Goal: Task Accomplishment & Management: Complete application form

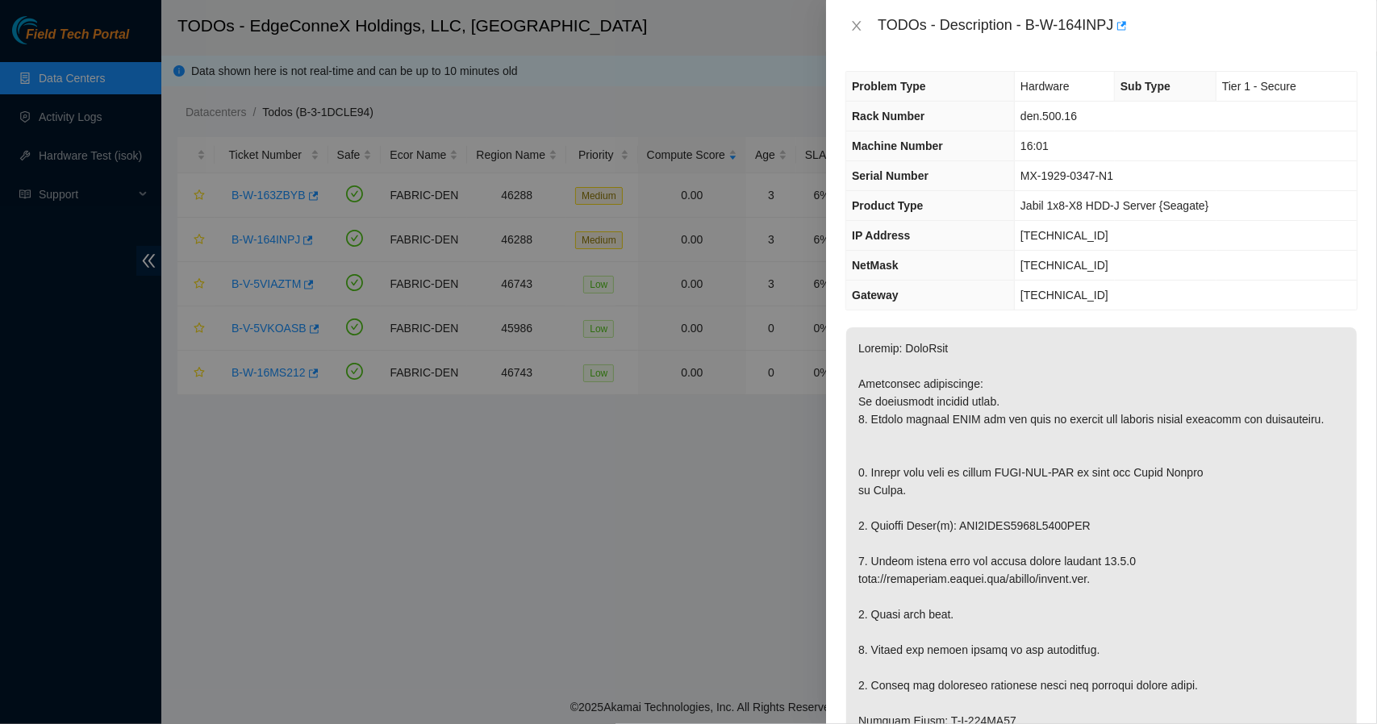
scroll to position [42, 0]
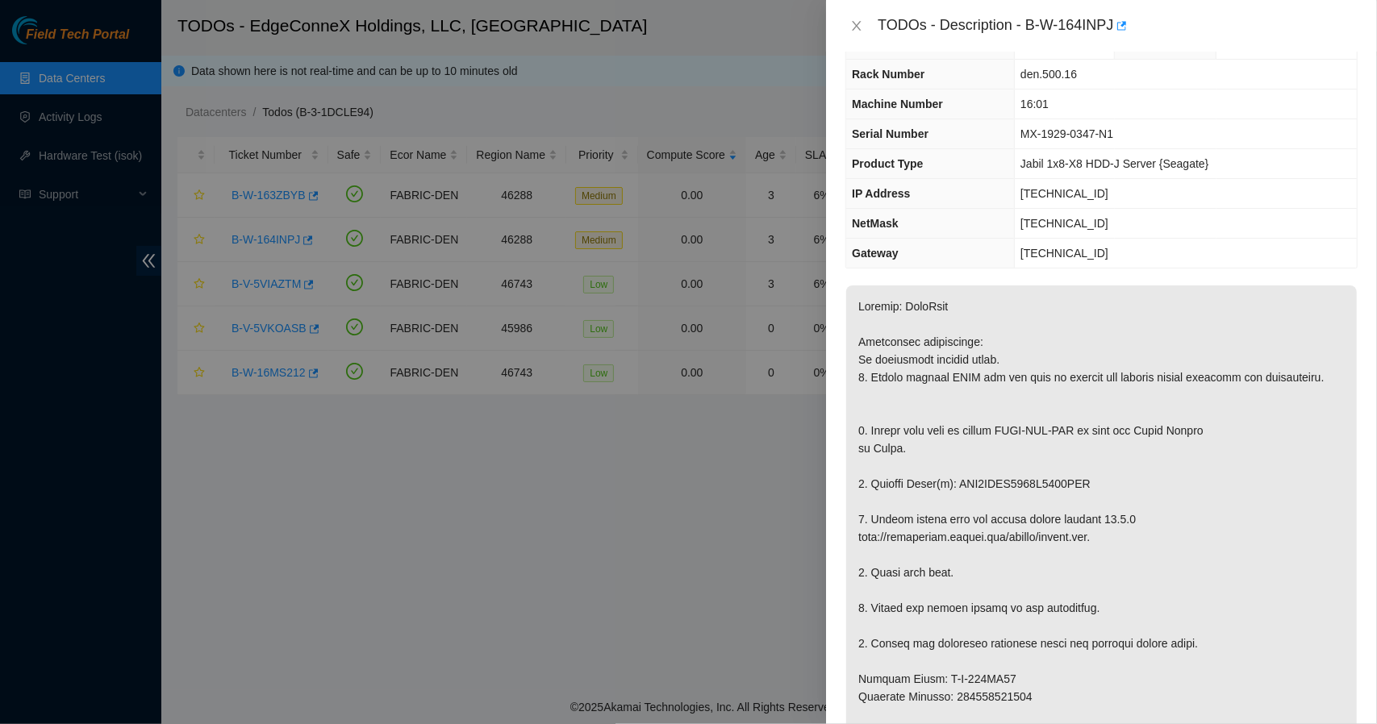
click at [862, 23] on icon "close" at bounding box center [856, 25] width 13 height 13
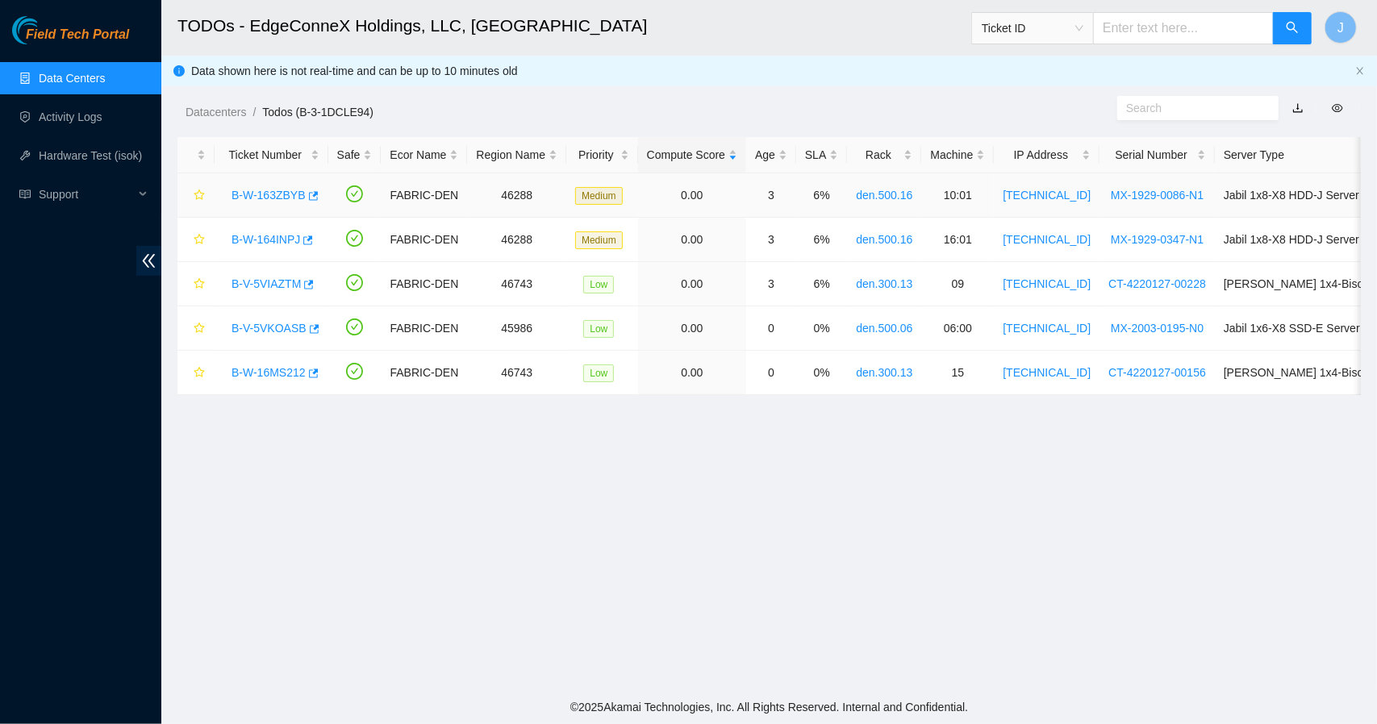
click at [272, 195] on link "B-W-163ZBYB" at bounding box center [269, 195] width 74 height 13
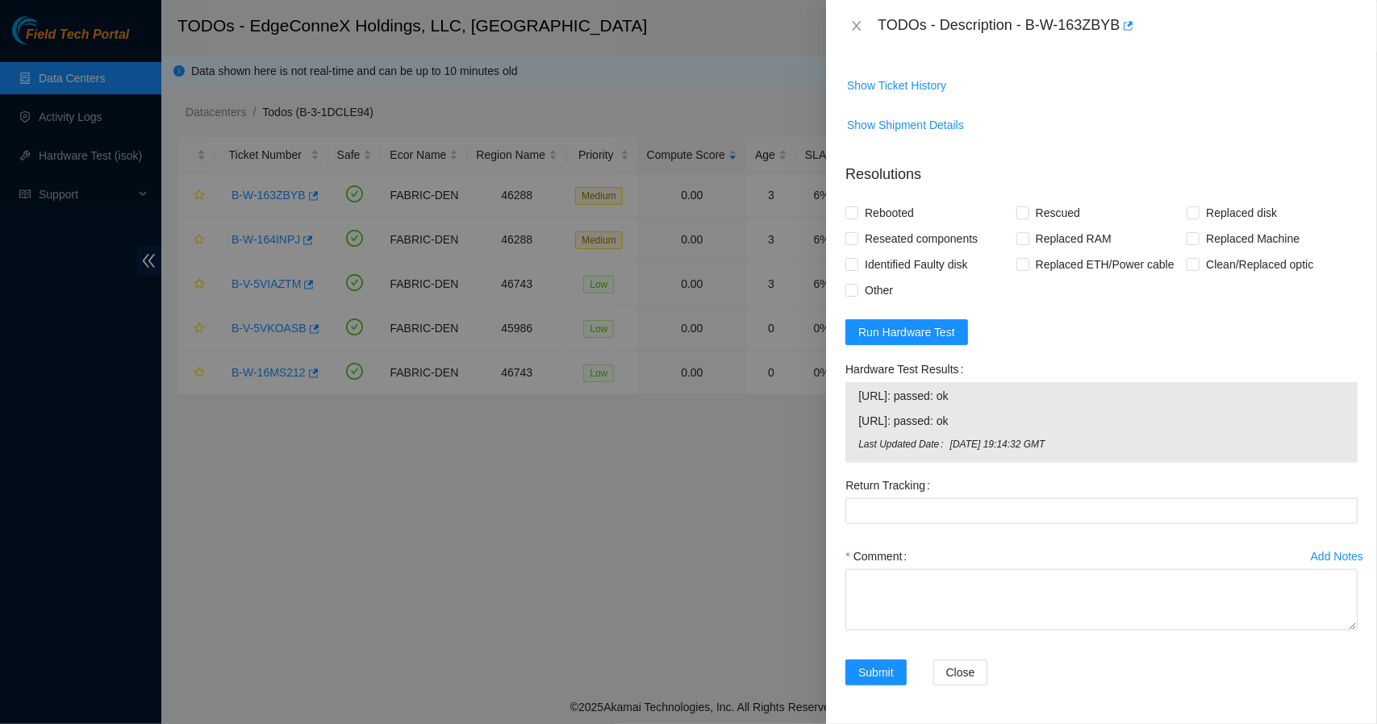
scroll to position [1194, 0]
drag, startPoint x: 949, startPoint y: 302, endPoint x: 955, endPoint y: 248, distance: 55.1
click at [955, 248] on form "Resolutions Rebooted Rescued Replaced disk Reseated components Replaced RAM Rep…" at bounding box center [1101, 428] width 512 height 554
click at [955, 186] on p "Resolutions" at bounding box center [1101, 168] width 512 height 35
click at [853, 218] on input "Rebooted" at bounding box center [850, 212] width 11 height 11
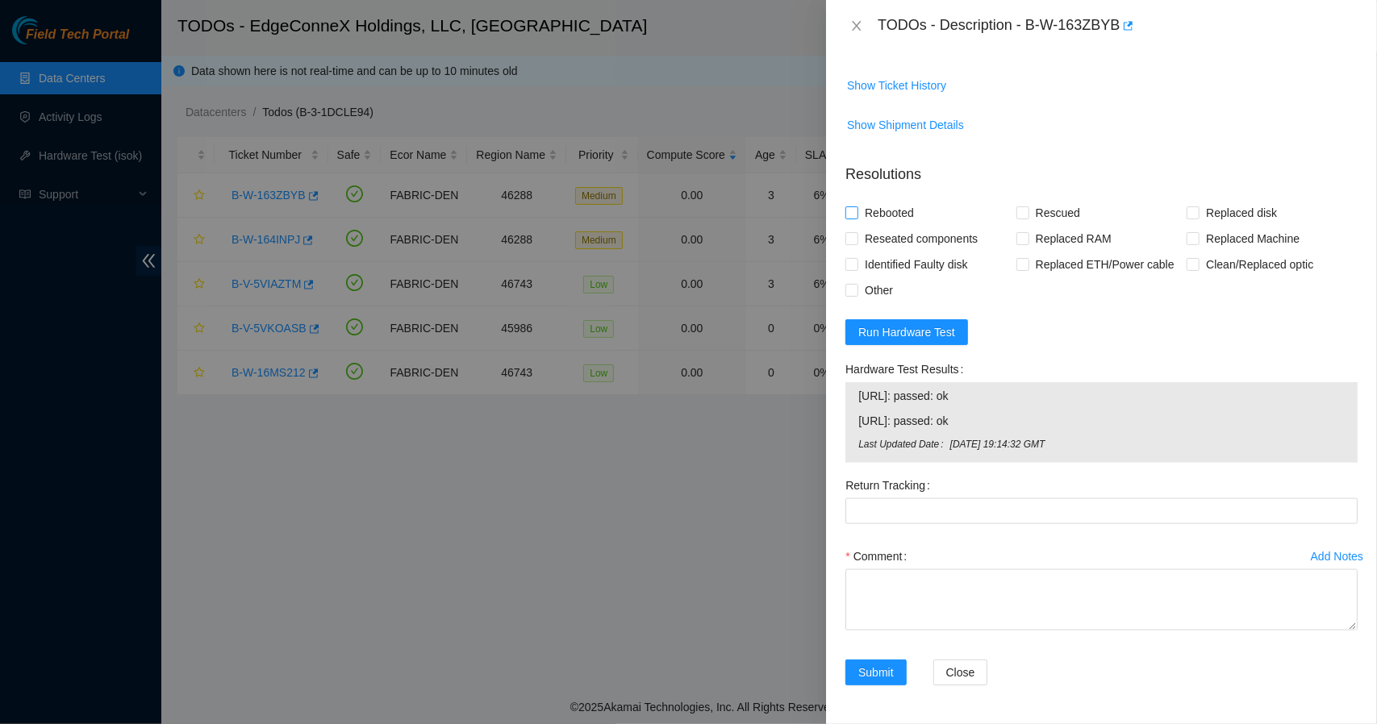
checkbox input "true"
click at [1022, 218] on input "Rescued" at bounding box center [1021, 212] width 11 height 11
checkbox input "true"
click at [1187, 218] on input "Replaced disk" at bounding box center [1192, 212] width 11 height 11
checkbox input "true"
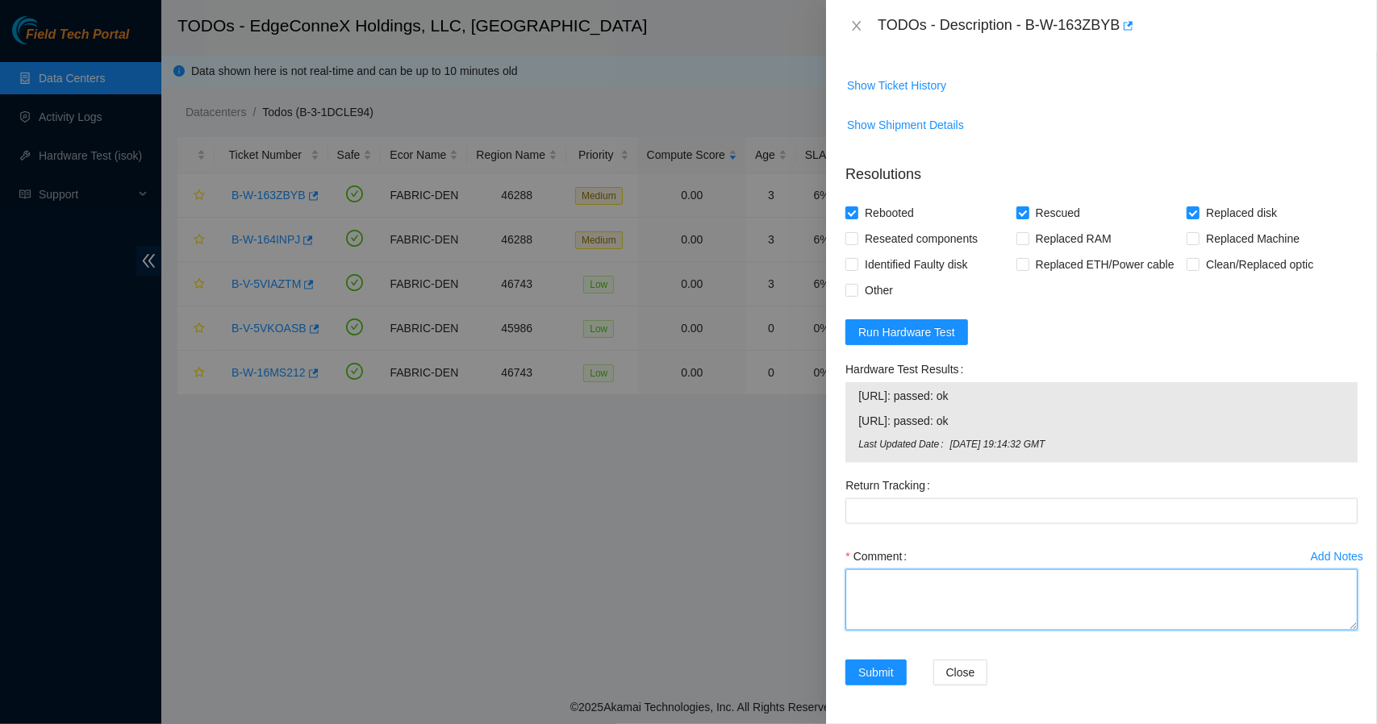
click at [974, 631] on textarea "Comment" at bounding box center [1101, 599] width 512 height 61
type textarea "Replaced disk with. WFKA86AP. Rescued. Rebooted"
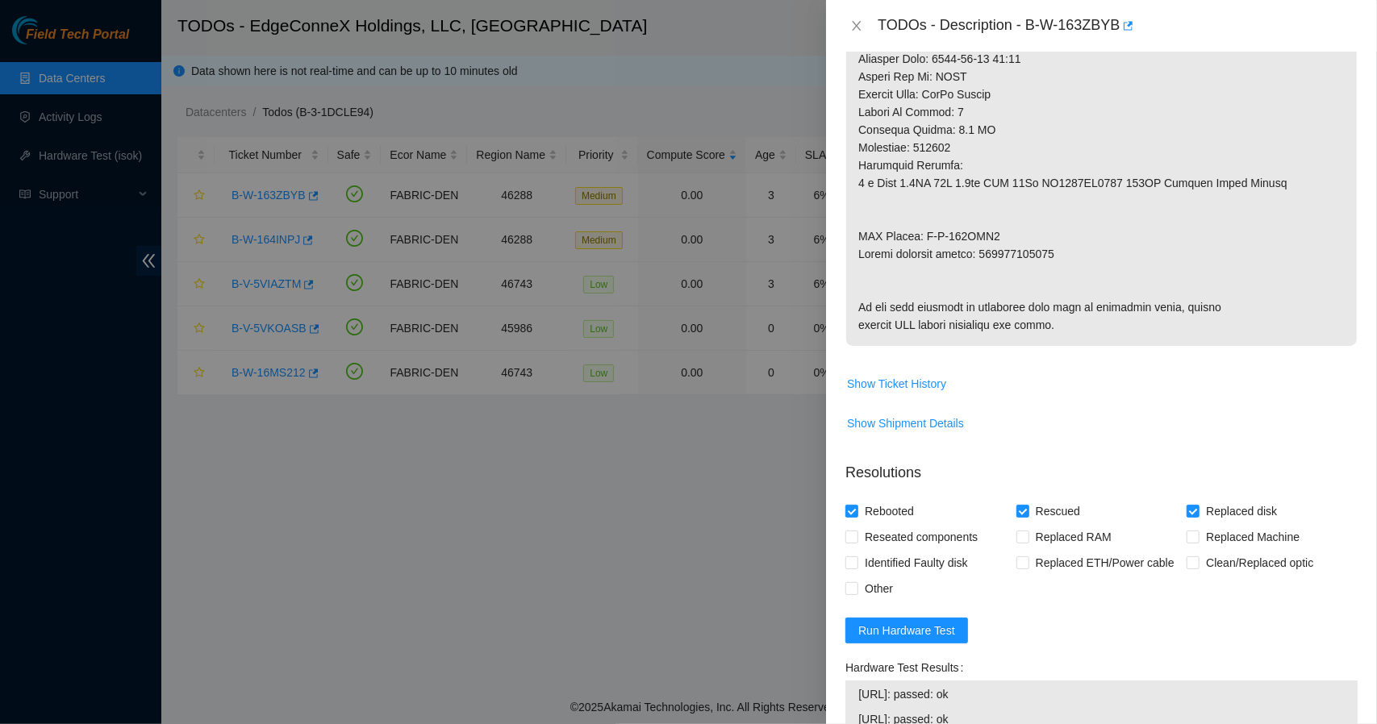
scroll to position [877, 0]
drag, startPoint x: 1061, startPoint y: 261, endPoint x: 982, endPoint y: 272, distance: 79.7
copy p "463470055477"
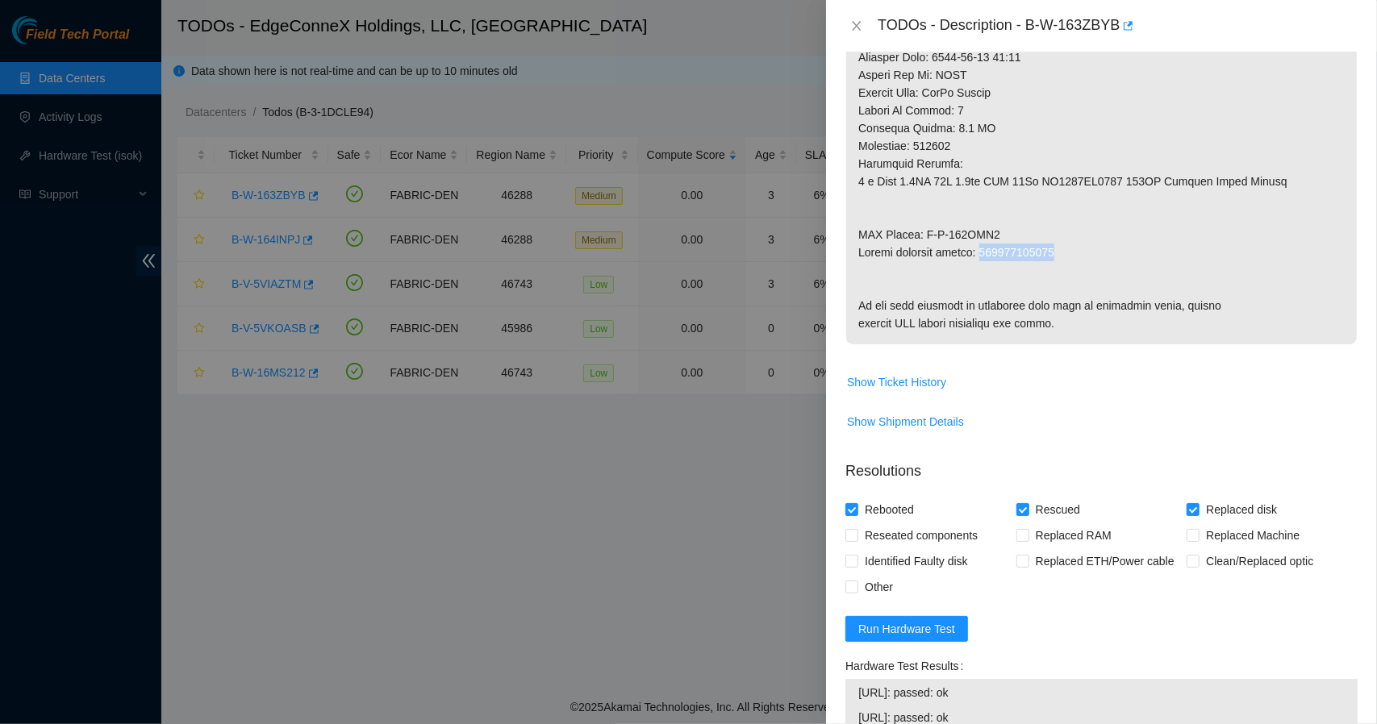
scroll to position [1259, 0]
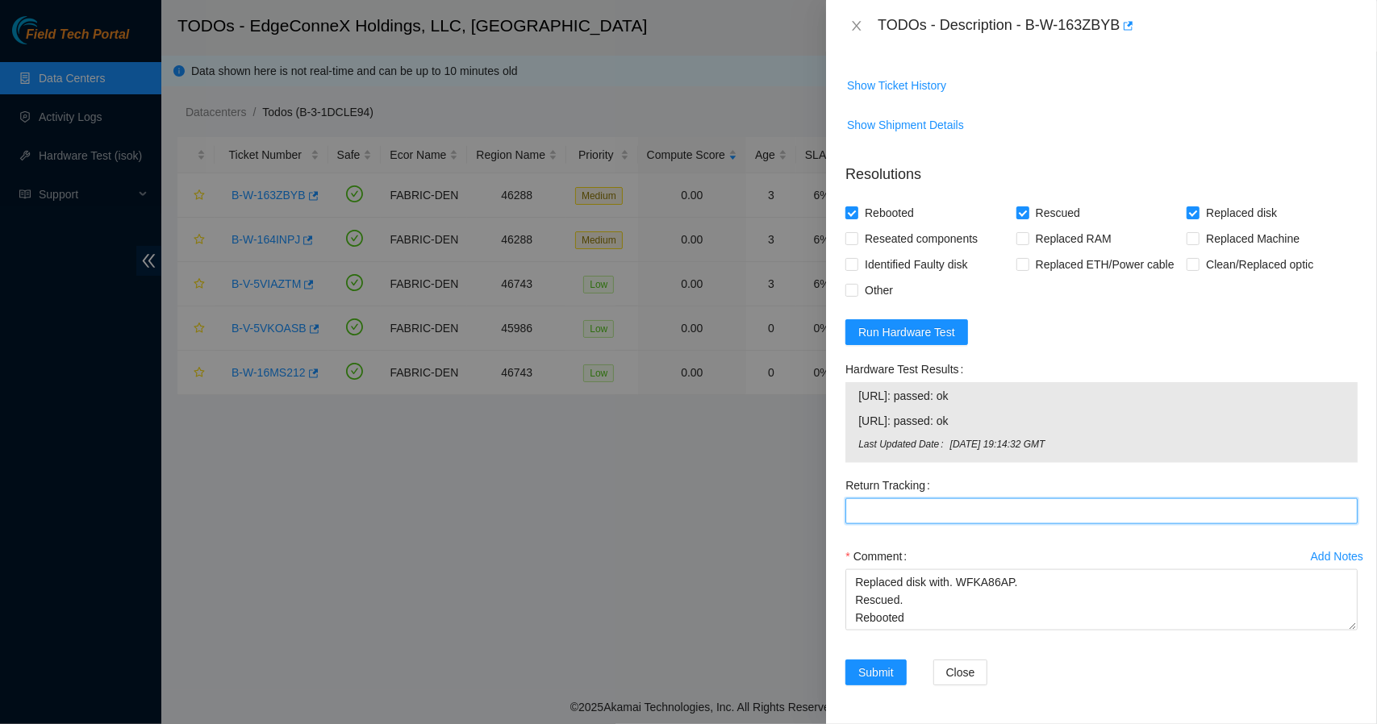
click at [1221, 511] on Tracking "Return Tracking" at bounding box center [1101, 512] width 512 height 26
paste Tracking "463470055477"
type Tracking "463470055477"
click at [936, 338] on span "Run Hardware Test" at bounding box center [906, 332] width 97 height 18
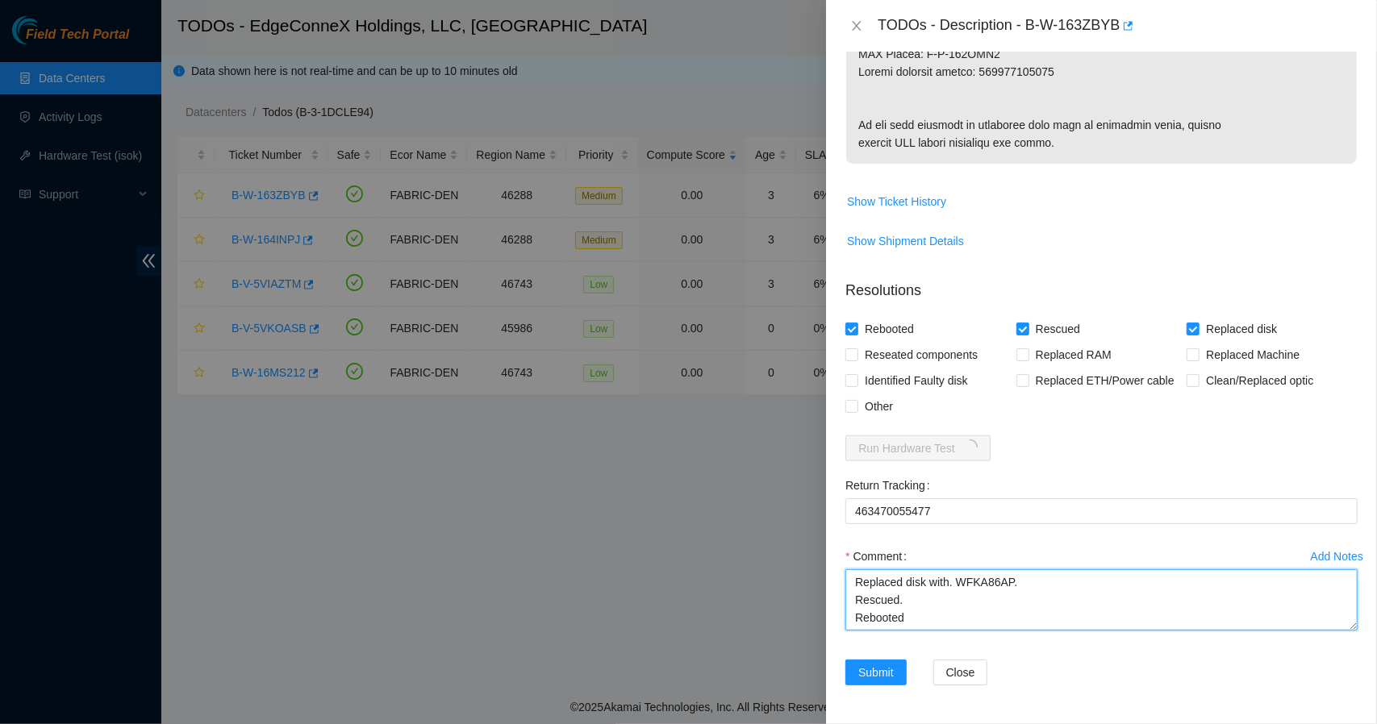
drag, startPoint x: 1226, startPoint y: 596, endPoint x: 1281, endPoint y: 695, distance: 113.4
click at [1281, 695] on form "Resolutions Rebooted Rescued Replaced disk Reseated components Replaced RAM Rep…" at bounding box center [1101, 486] width 512 height 438
click at [1224, 606] on textarea "Replaced disk with. WFKA86AP. Rescued. Rebooted" at bounding box center [1101, 599] width 512 height 61
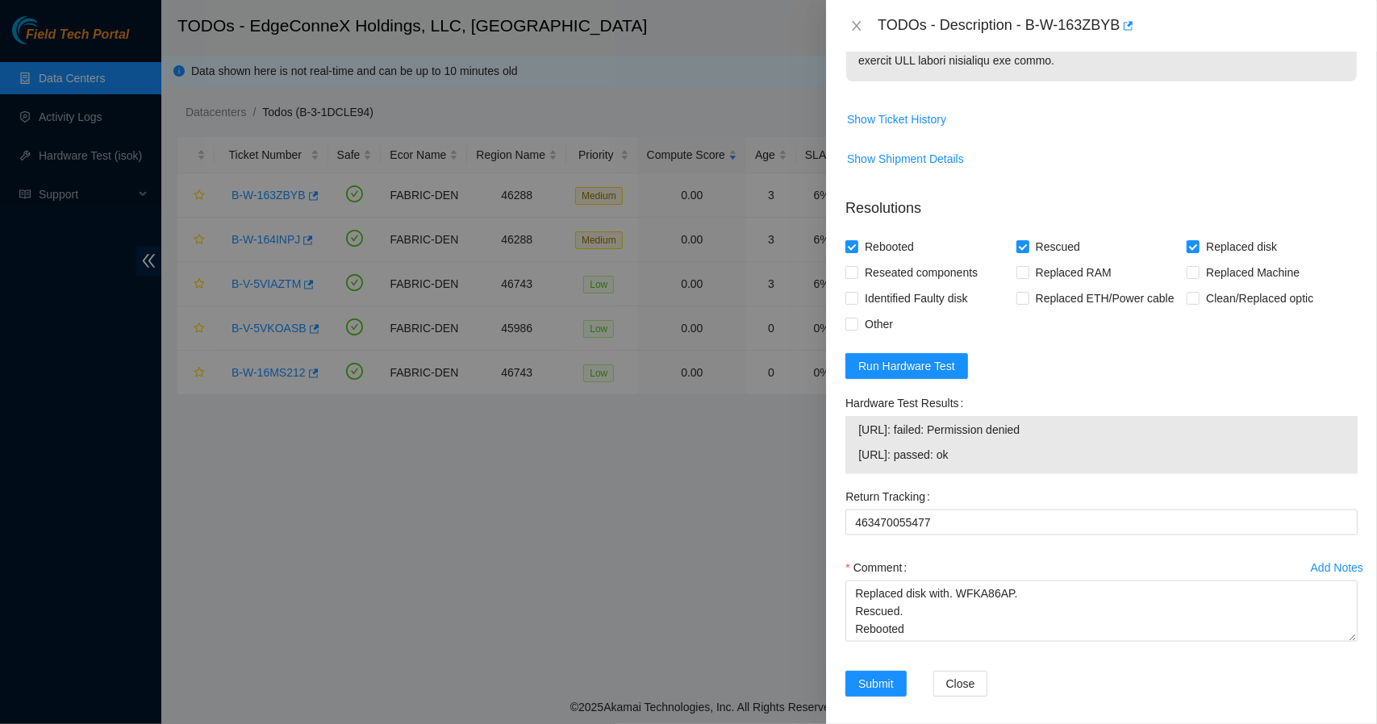
scroll to position [1237, 0]
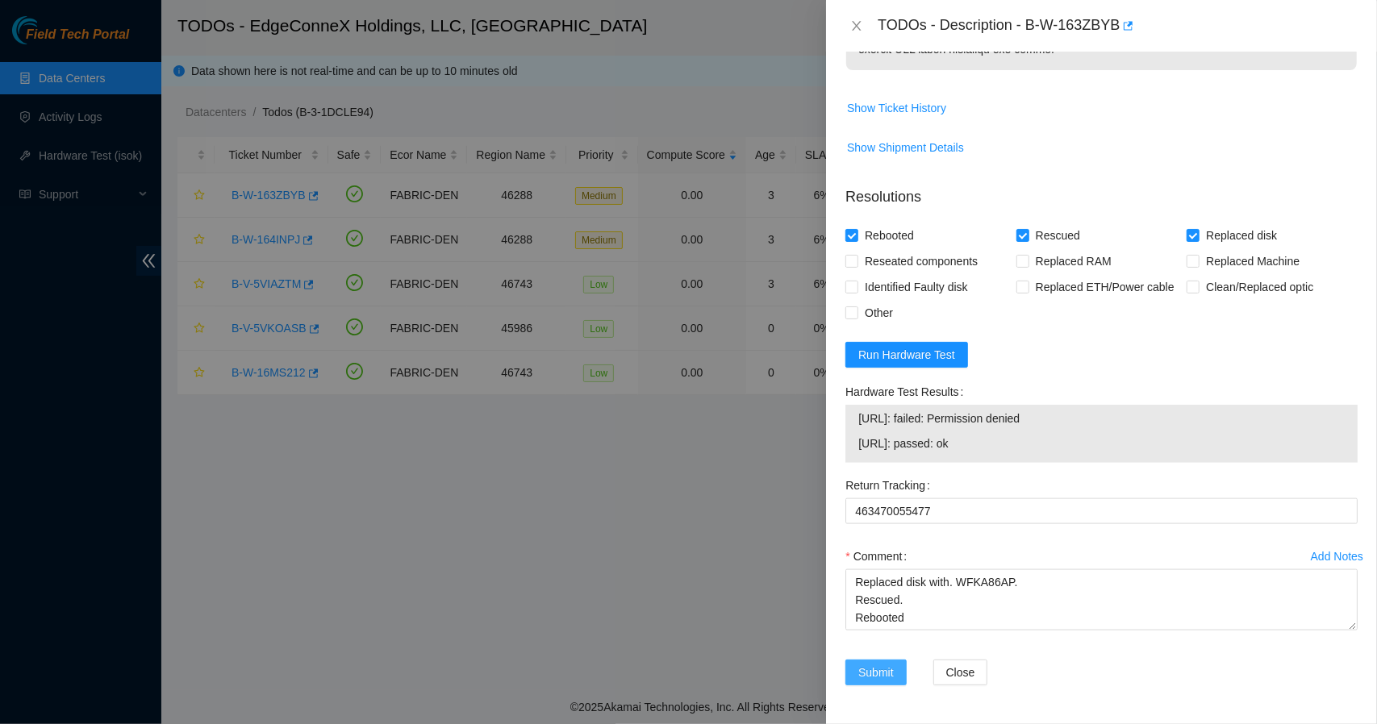
click at [882, 664] on span "Submit" at bounding box center [875, 673] width 35 height 18
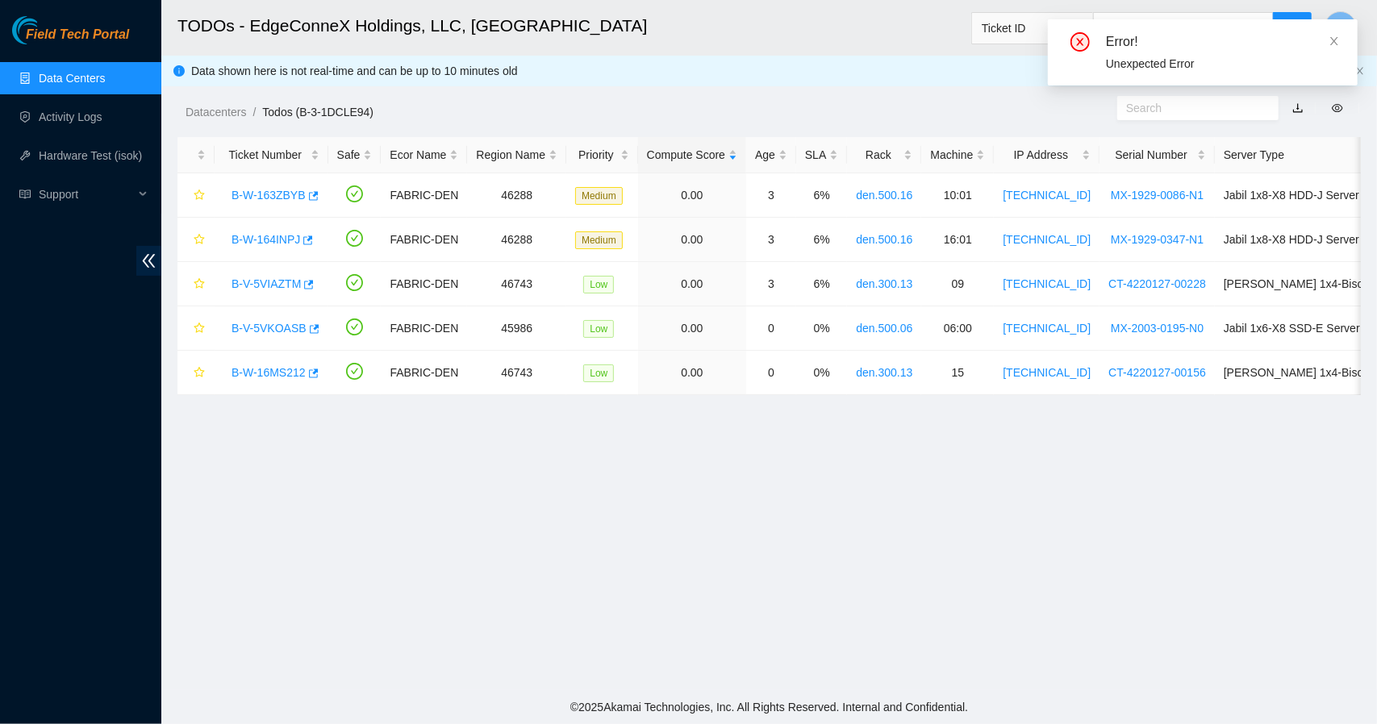
scroll to position [338, 0]
click at [1334, 40] on icon "close" at bounding box center [1334, 41] width 8 height 8
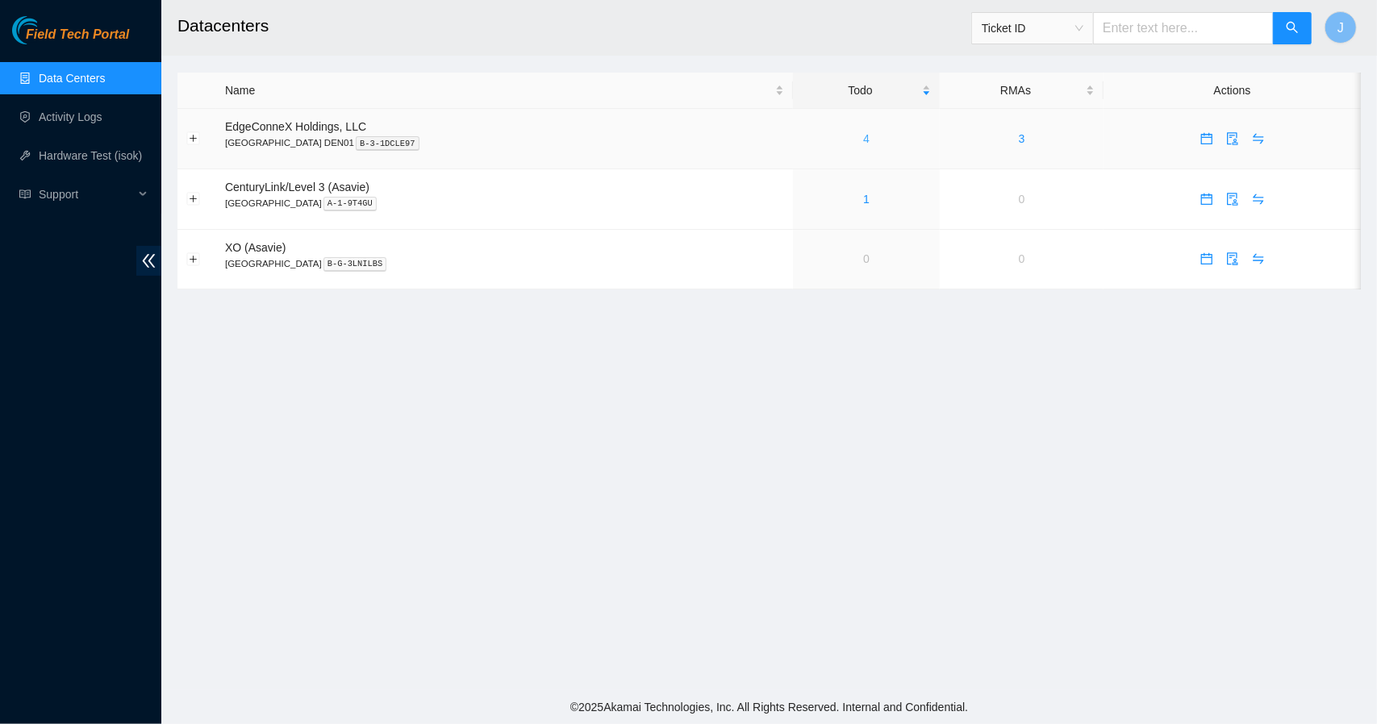
click at [863, 135] on link "4" at bounding box center [866, 138] width 6 height 13
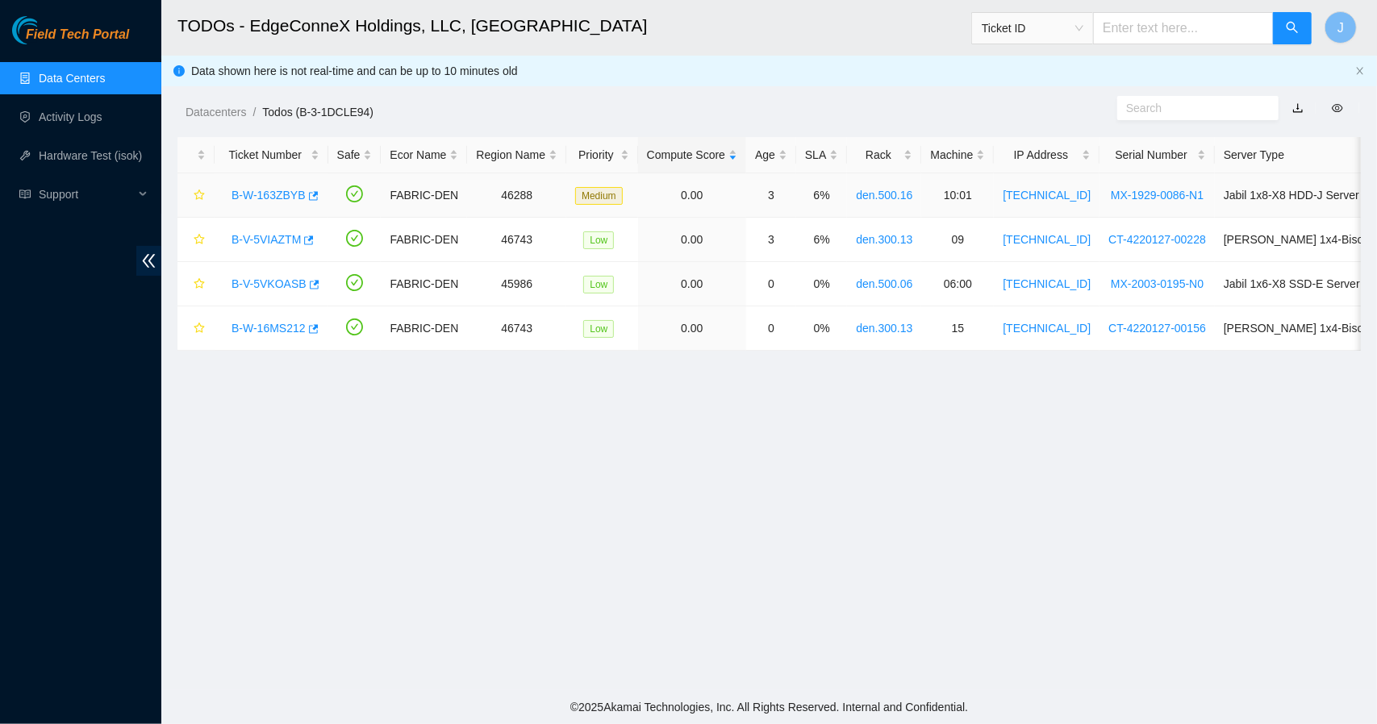
click at [277, 190] on link "B-W-163ZBYB" at bounding box center [269, 195] width 74 height 13
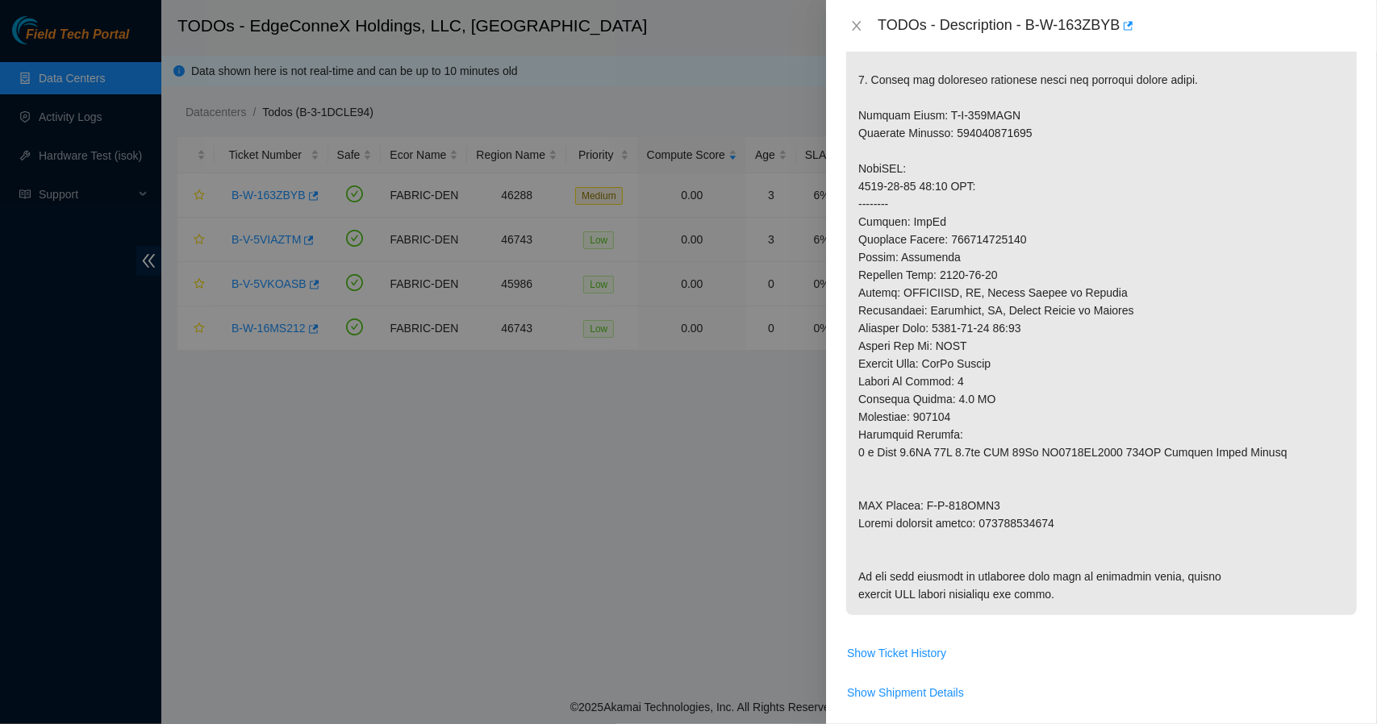
scroll to position [678, 0]
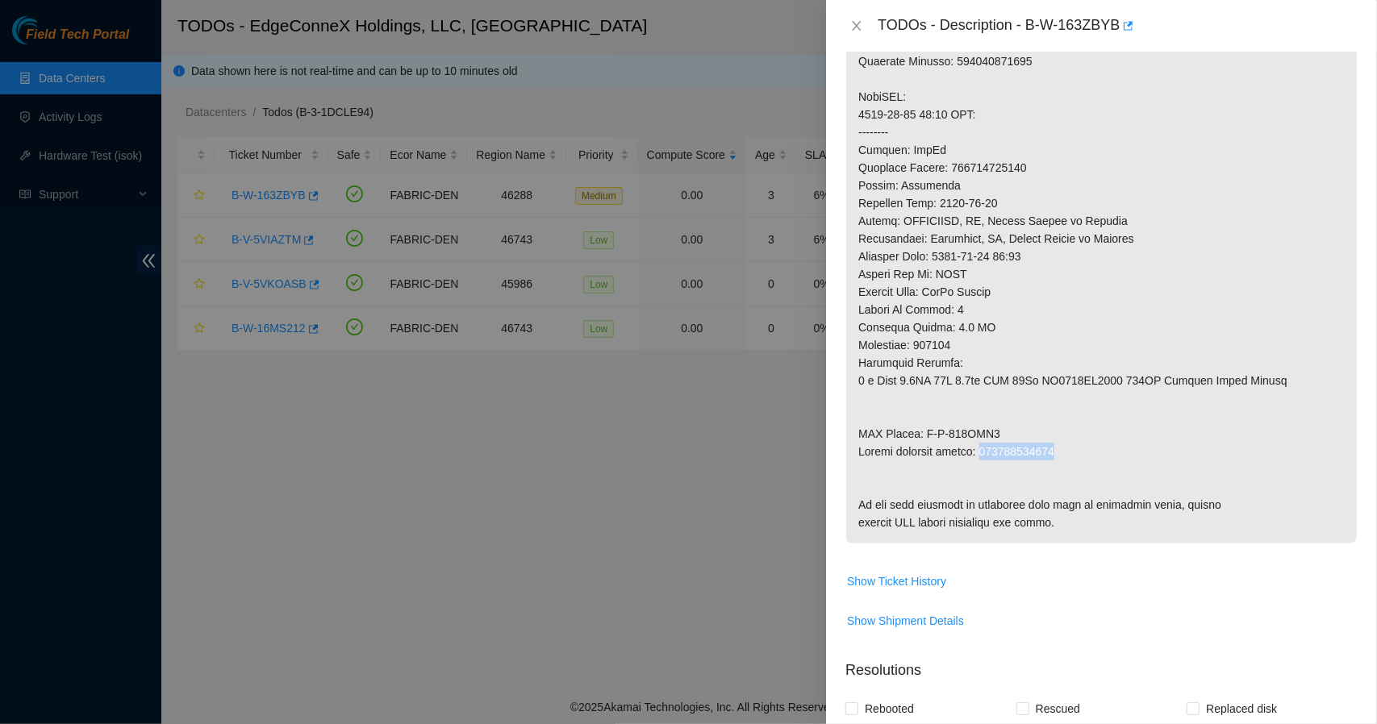
drag, startPoint x: 1066, startPoint y: 469, endPoint x: 981, endPoint y: 465, distance: 84.8
click at [981, 465] on p at bounding box center [1101, 97] width 511 height 894
copy p "463470055477"
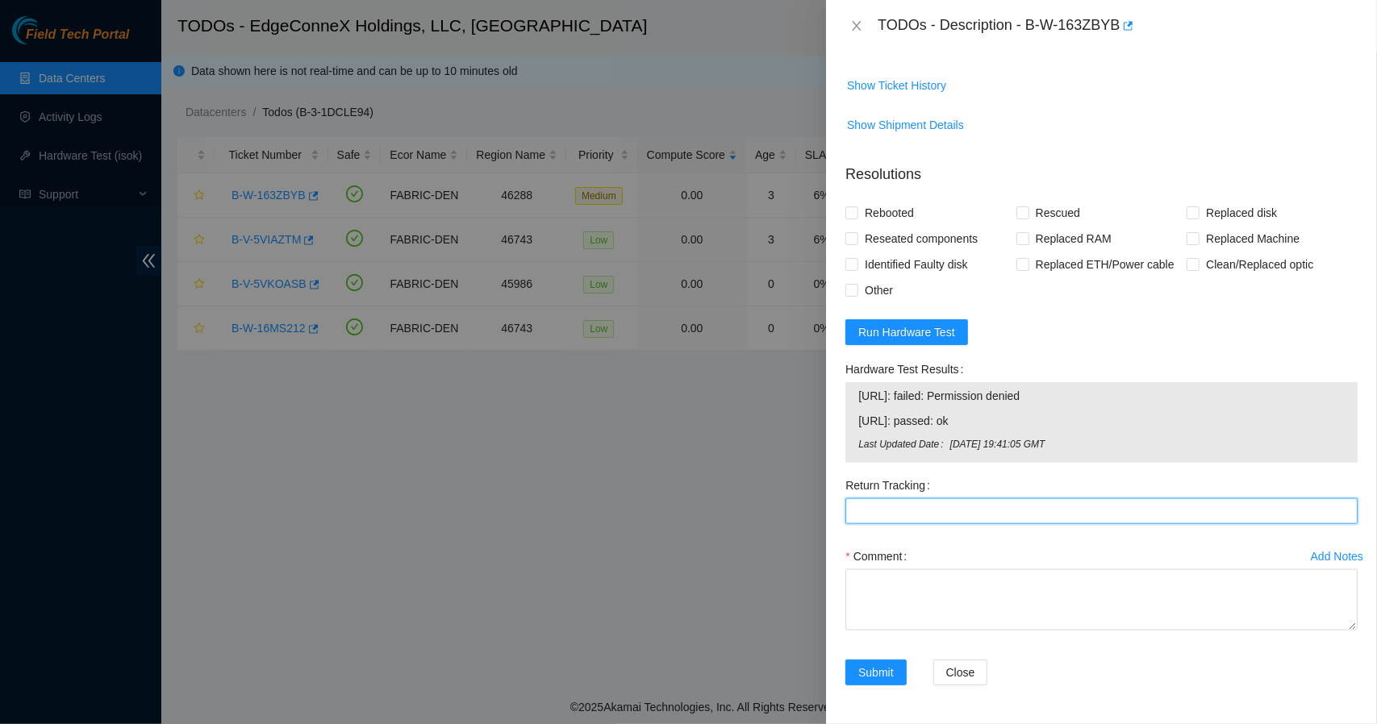
click at [1134, 518] on Tracking "Return Tracking" at bounding box center [1101, 512] width 512 height 26
paste Tracking "463470055477"
type Tracking "463470055477"
click at [848, 217] on input "Rebooted" at bounding box center [850, 212] width 11 height 11
checkbox input "true"
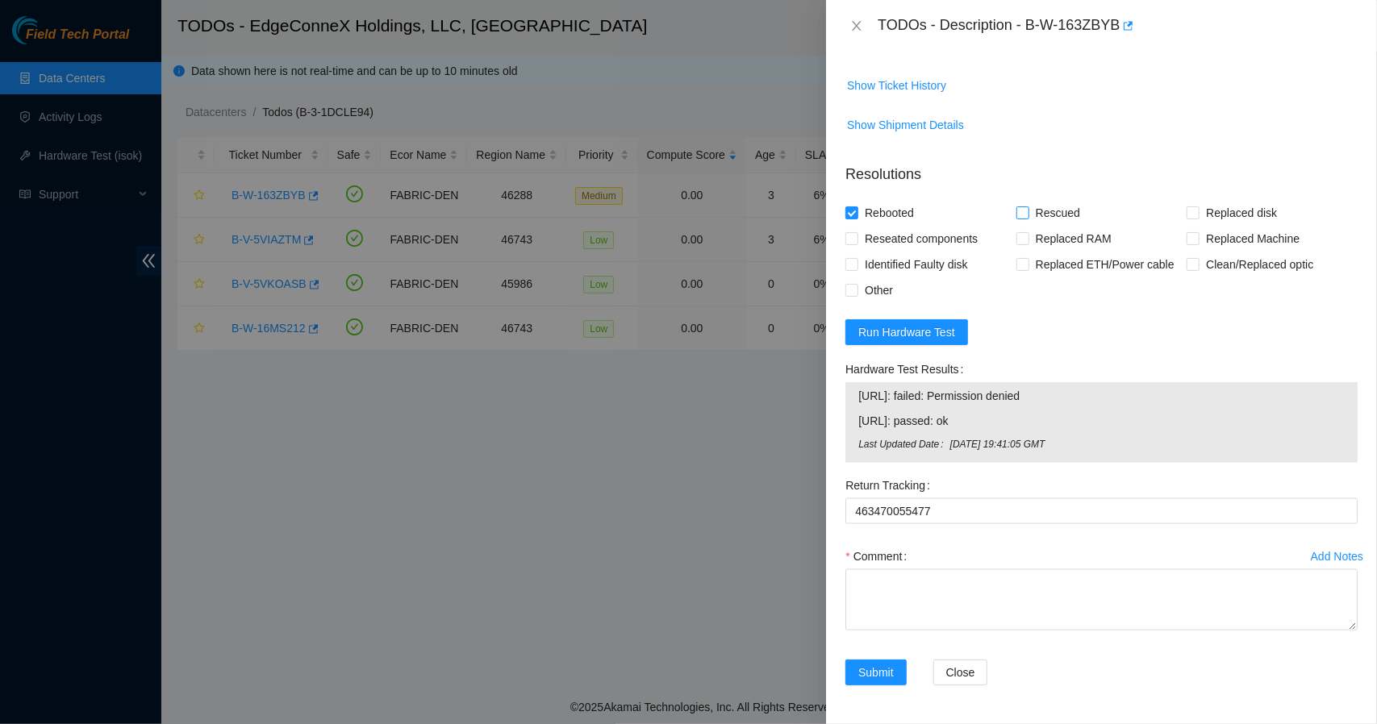
click at [1018, 209] on input "Rescued" at bounding box center [1021, 212] width 11 height 11
checkbox input "true"
click at [1187, 211] on input "Replaced disk" at bounding box center [1192, 212] width 11 height 11
checkbox input "true"
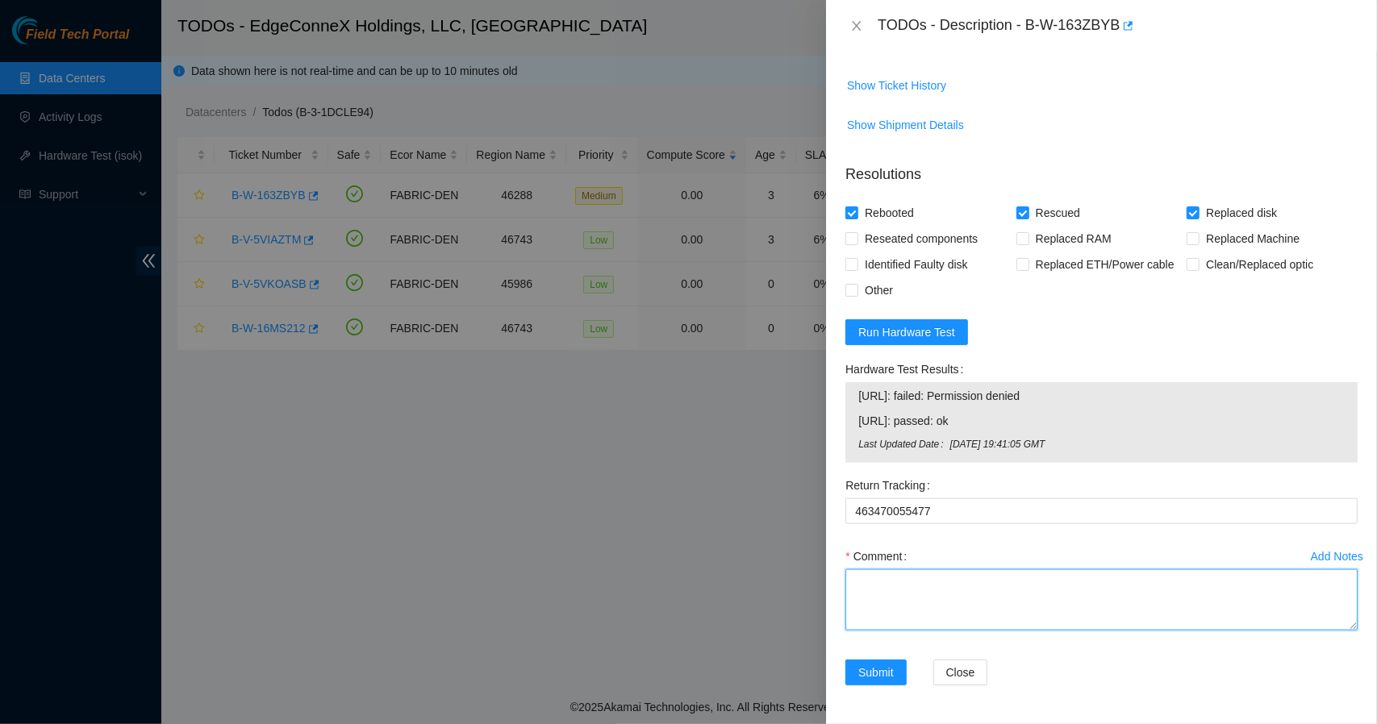
click at [928, 586] on textarea "Comment" at bounding box center [1101, 599] width 512 height 61
type textarea "Replaced disk with WFKA86AP. Rescued. Rebooted."
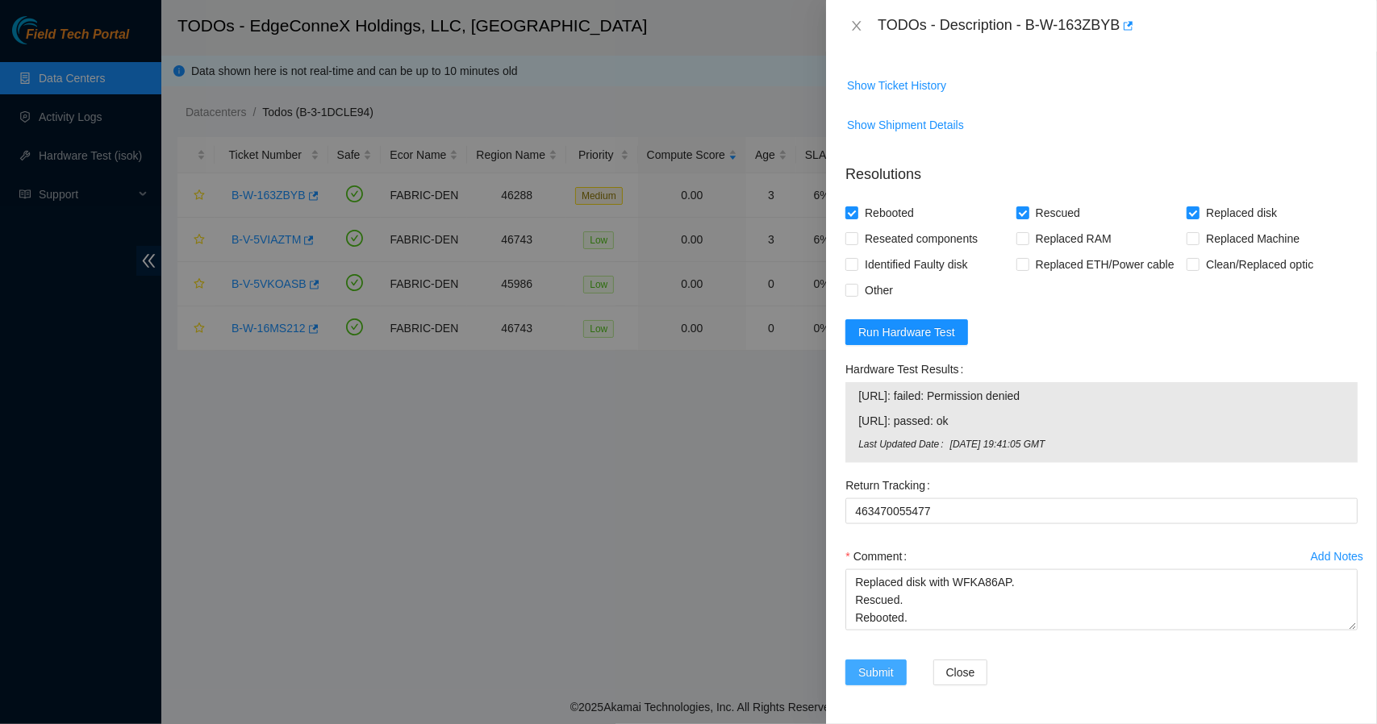
click at [874, 674] on span "Submit" at bounding box center [875, 673] width 35 height 18
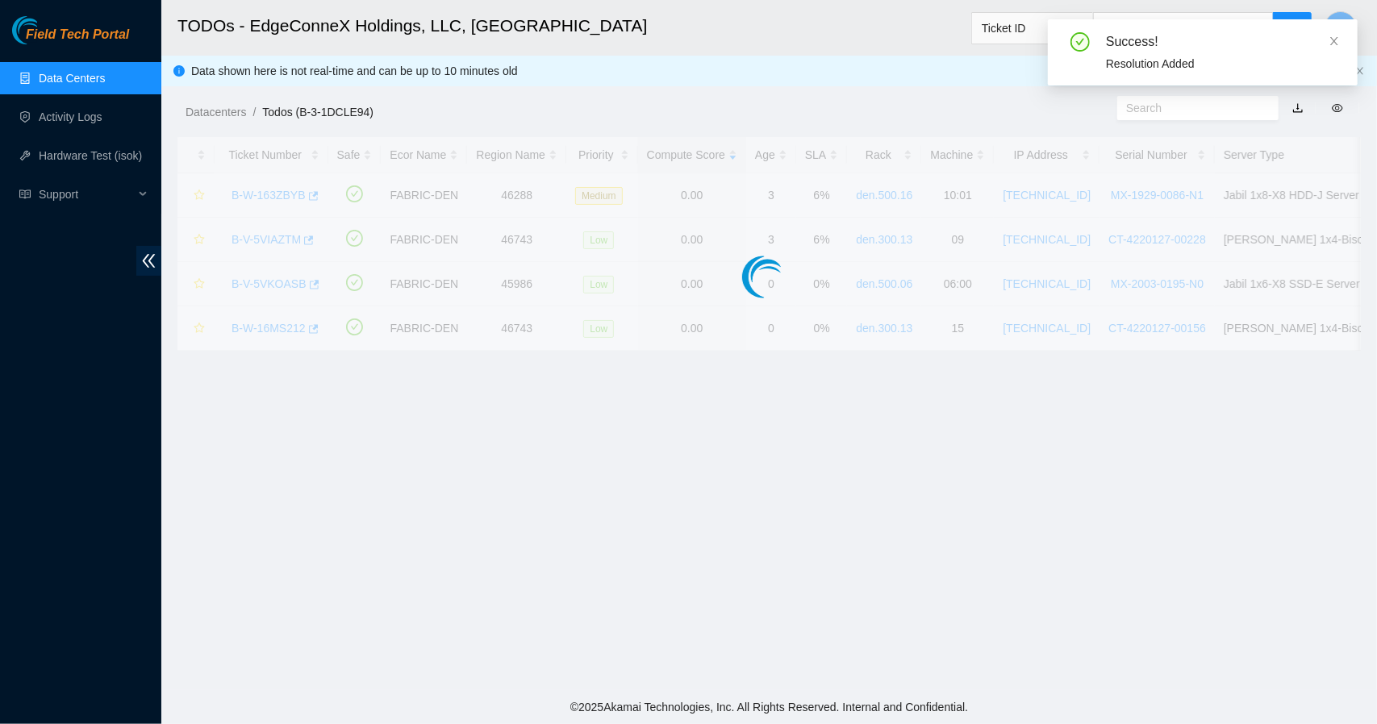
scroll to position [338, 0]
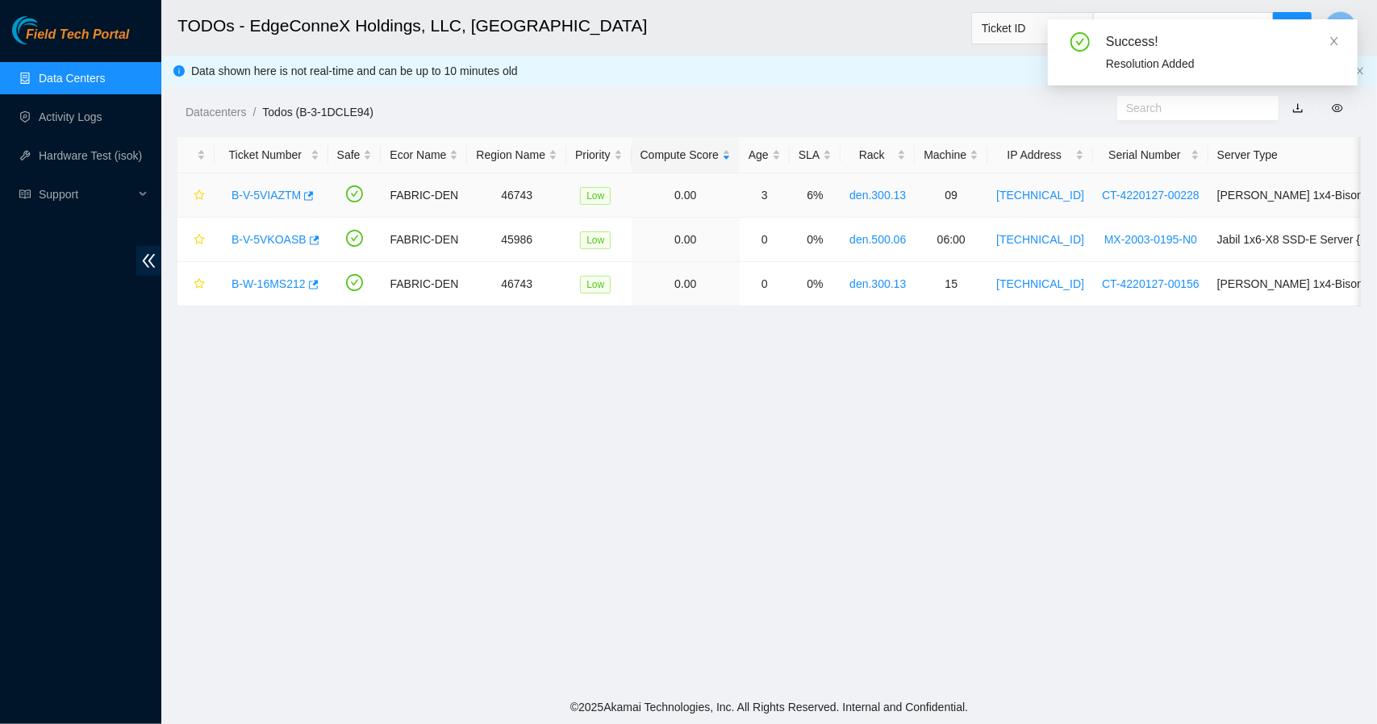
click at [271, 193] on link "B-V-5VIAZTM" at bounding box center [266, 195] width 69 height 13
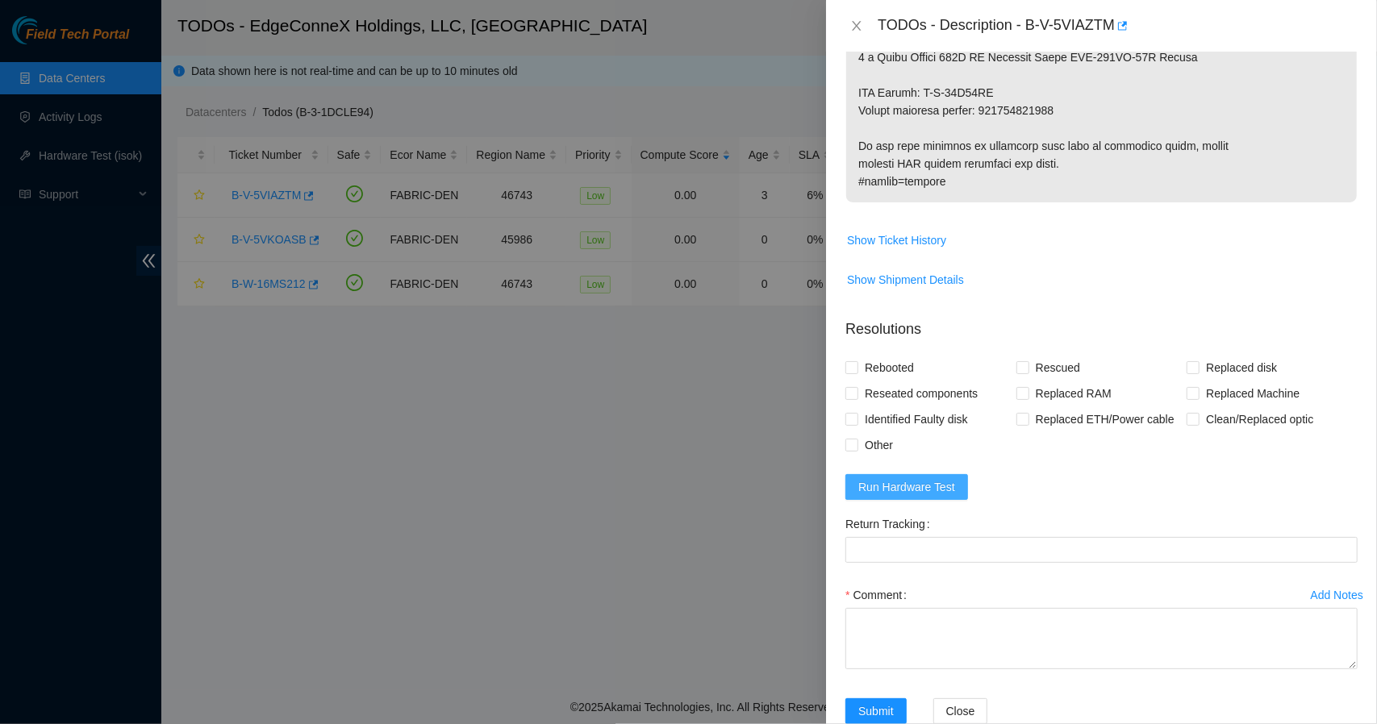
click at [912, 478] on span "Run Hardware Test" at bounding box center [906, 487] width 97 height 18
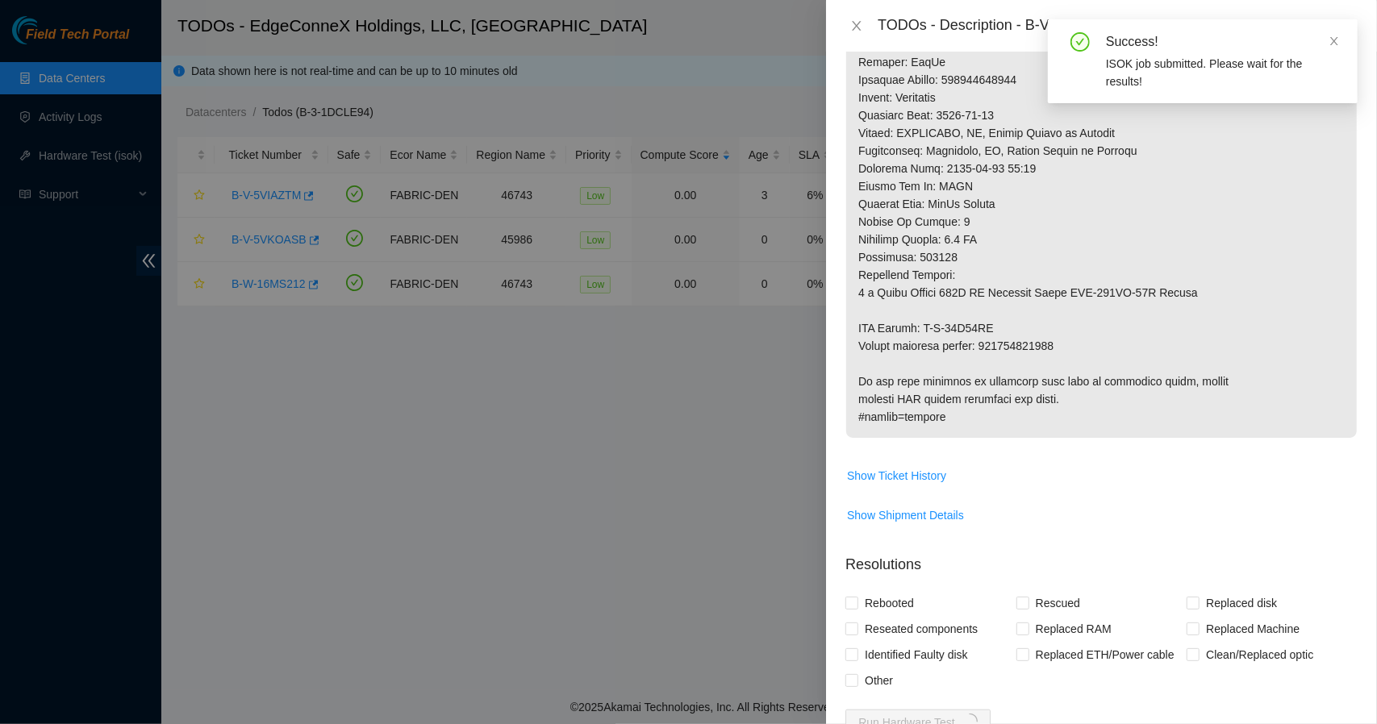
scroll to position [686, 0]
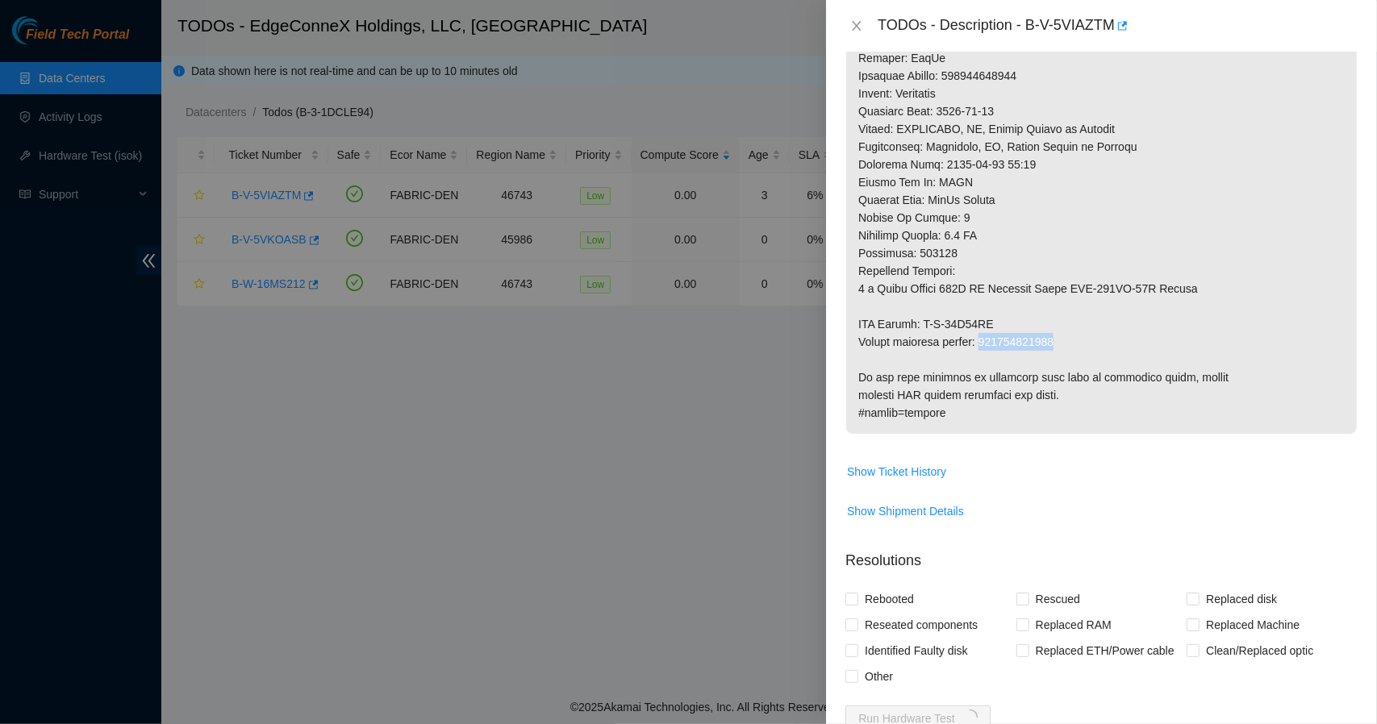
drag, startPoint x: 1060, startPoint y: 299, endPoint x: 984, endPoint y: 305, distance: 76.0
click at [984, 305] on p at bounding box center [1101, 40] width 511 height 787
copy p "463470054790"
click at [850, 593] on input "Rebooted" at bounding box center [850, 598] width 11 height 11
checkbox input "true"
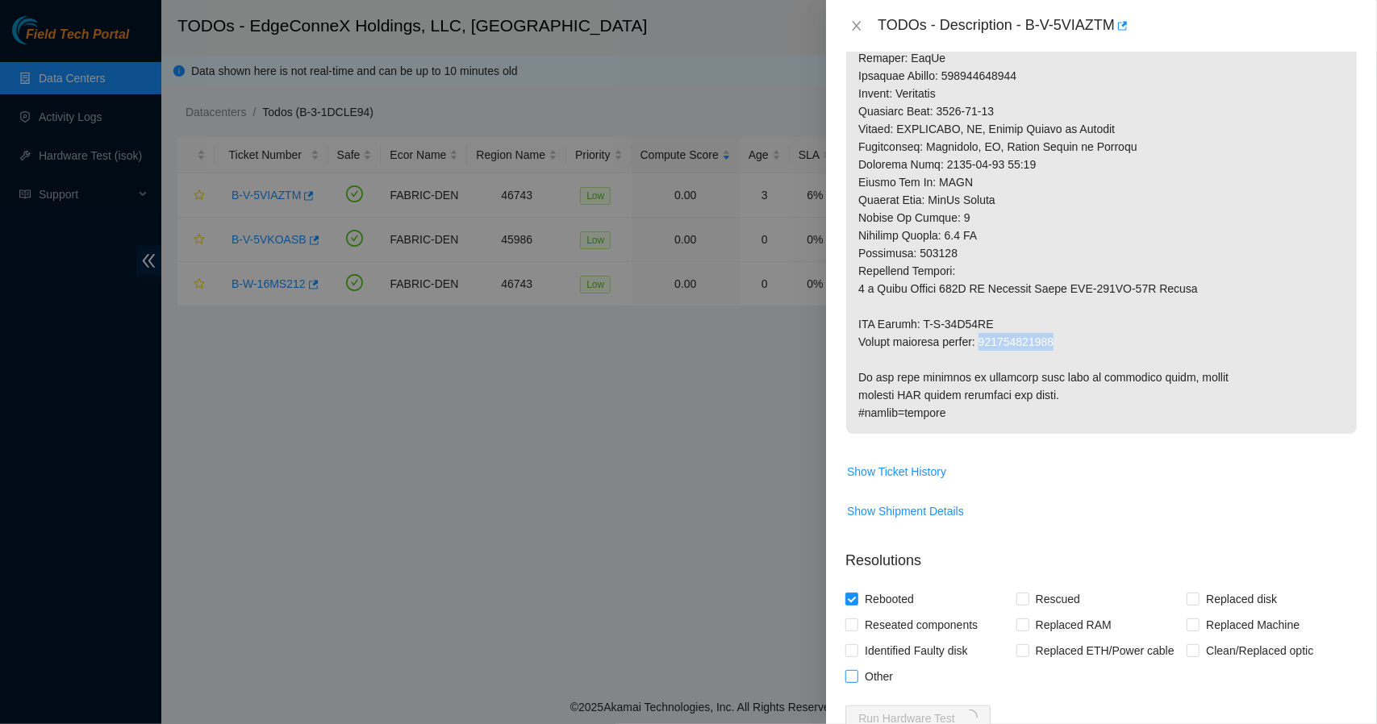
click at [854, 670] on input "Other" at bounding box center [850, 675] width 11 height 11
checkbox input "true"
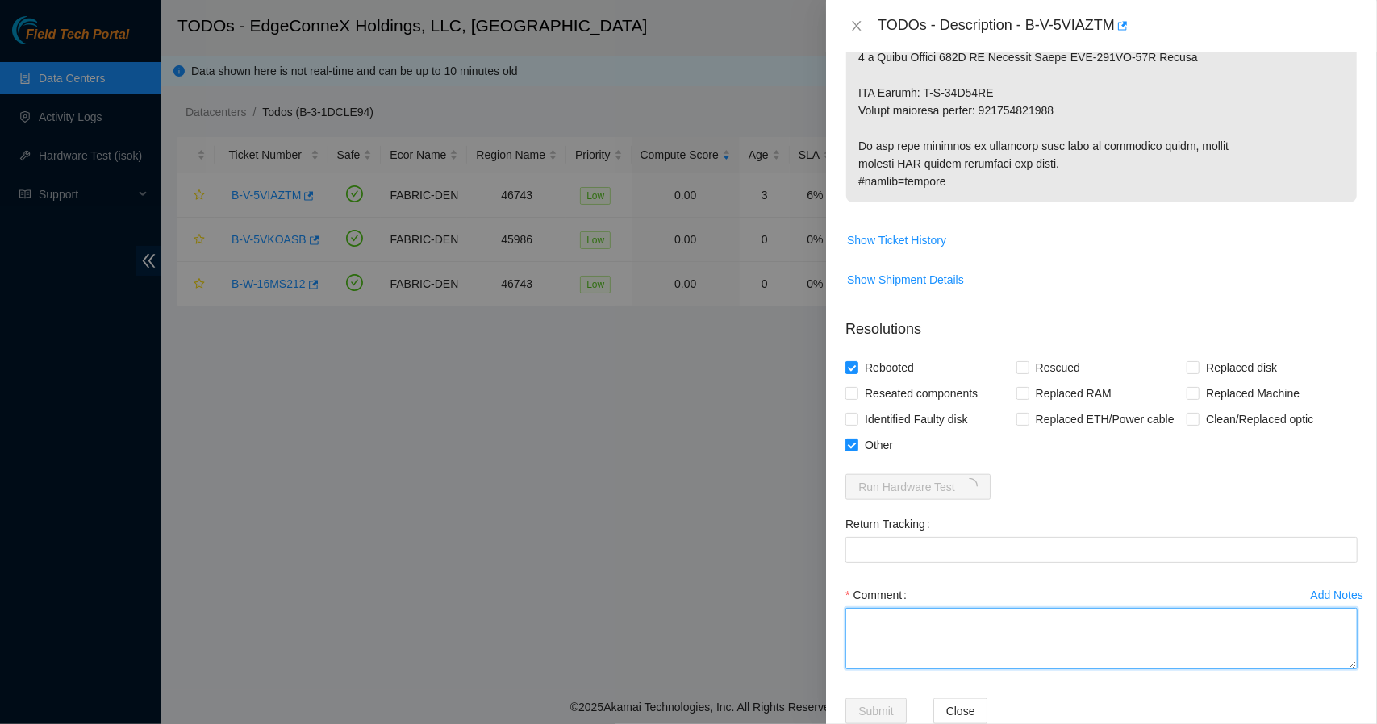
click at [1030, 608] on textarea "Comment" at bounding box center [1101, 638] width 512 height 61
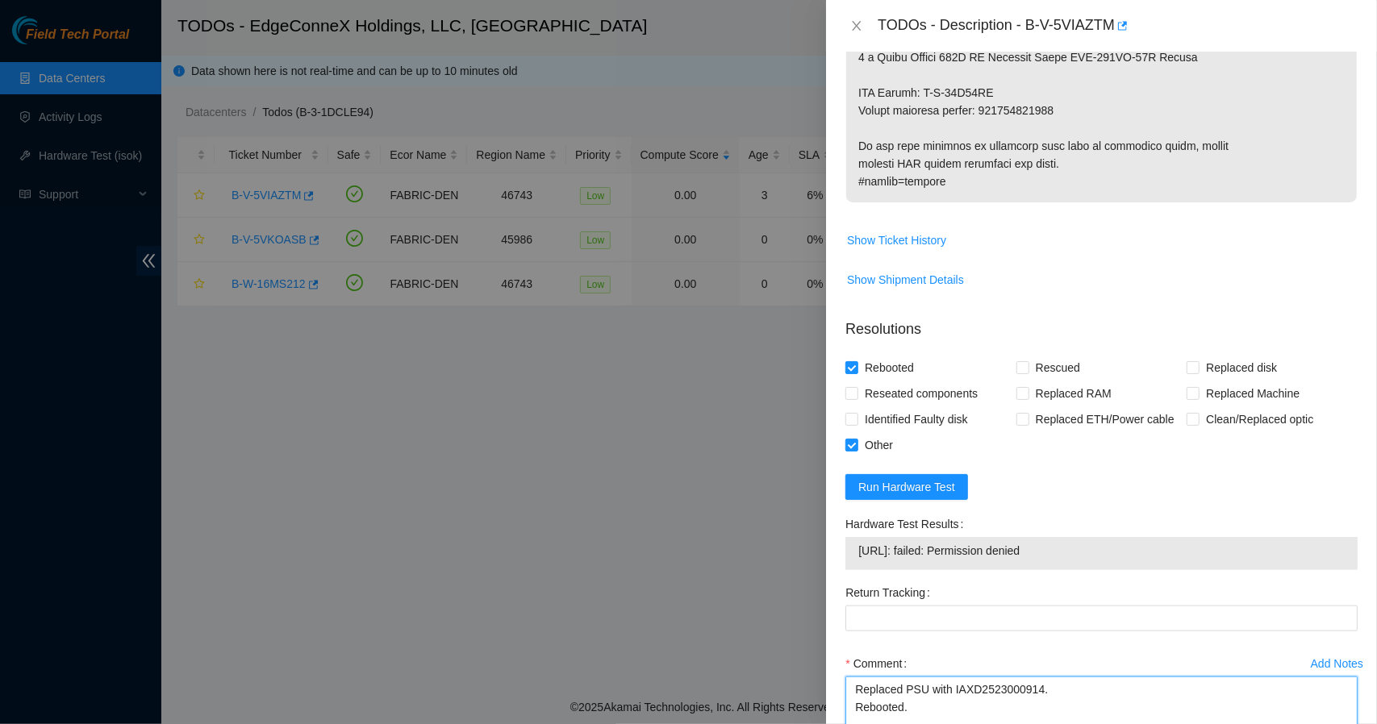
type textarea "Replaced PSU with IAXD2523000914. Rebooted."
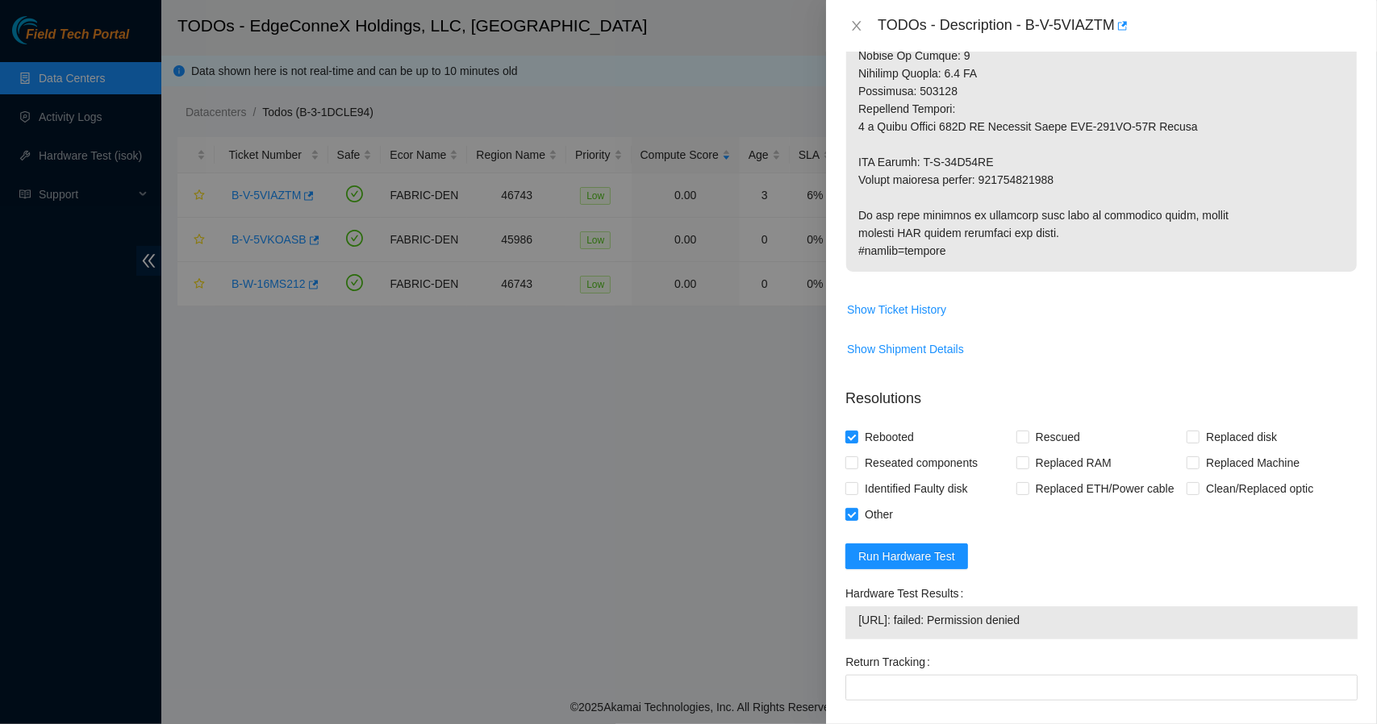
scroll to position [987, 0]
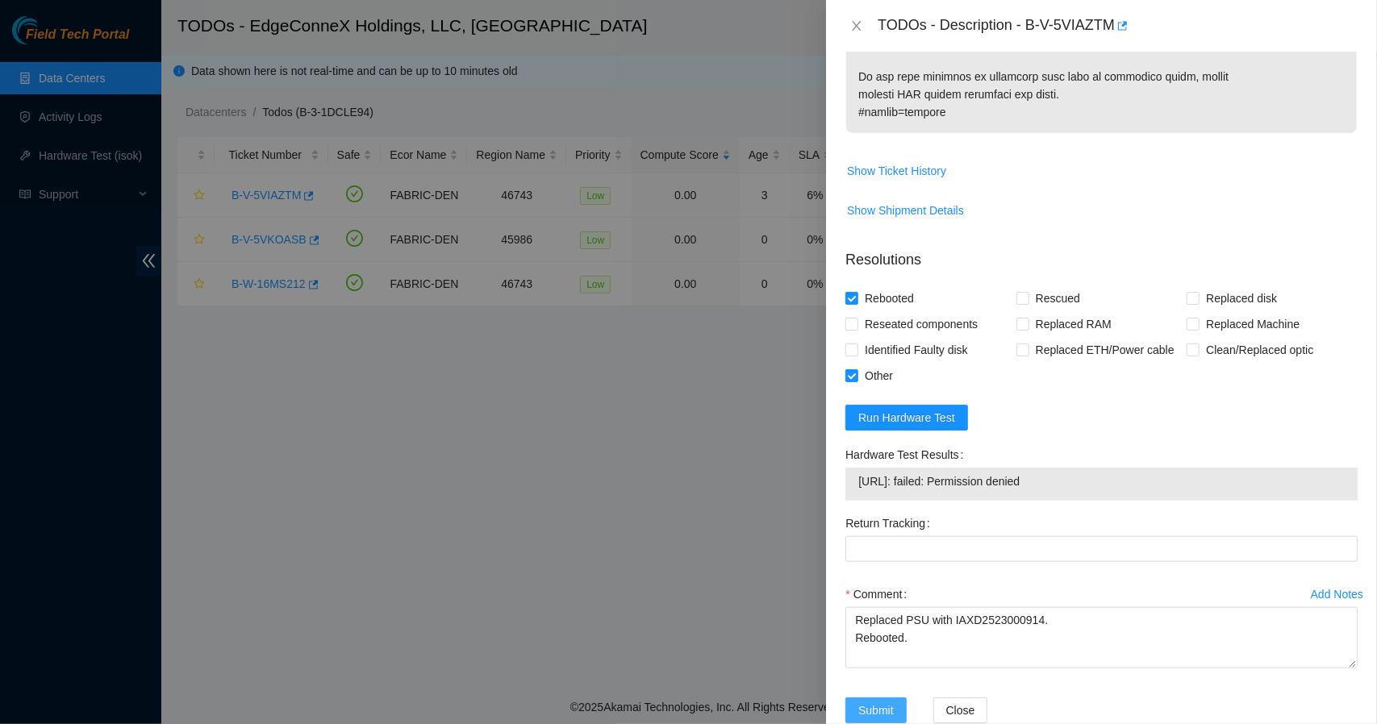
click at [880, 702] on span "Submit" at bounding box center [875, 711] width 35 height 18
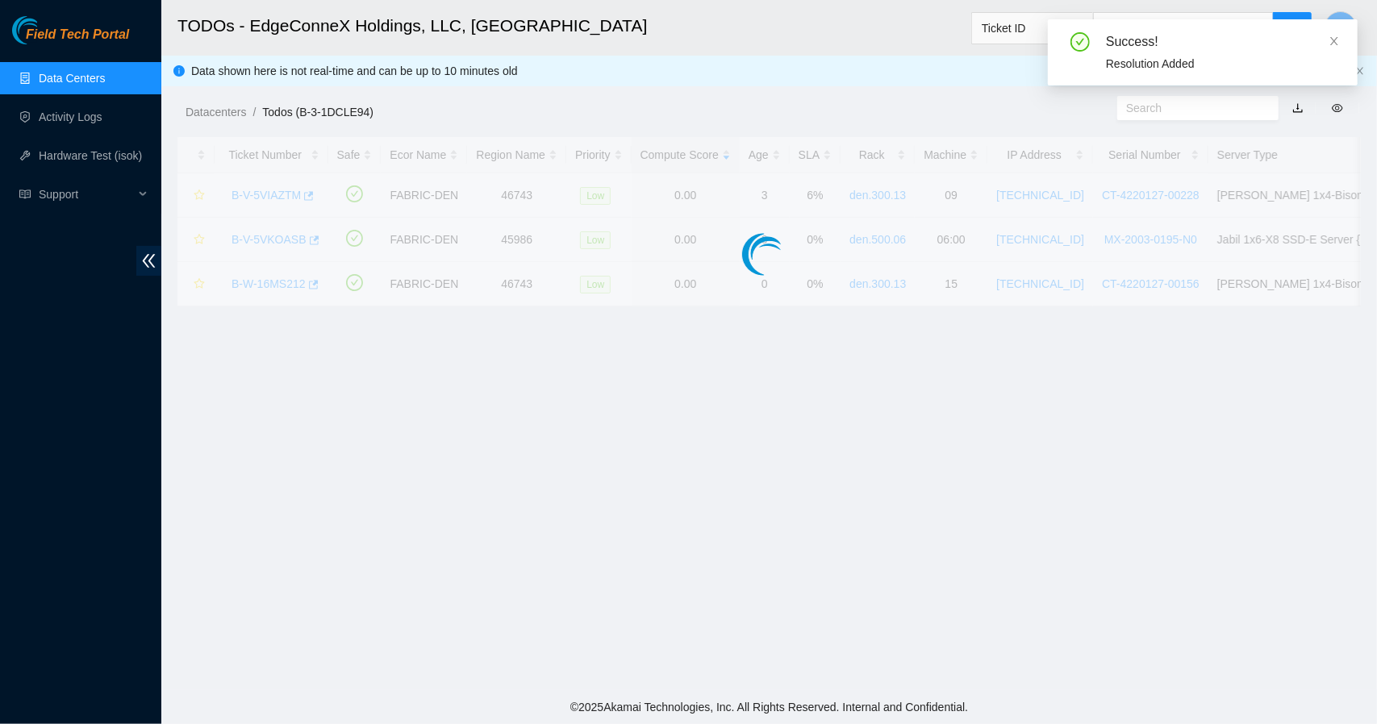
scroll to position [338, 0]
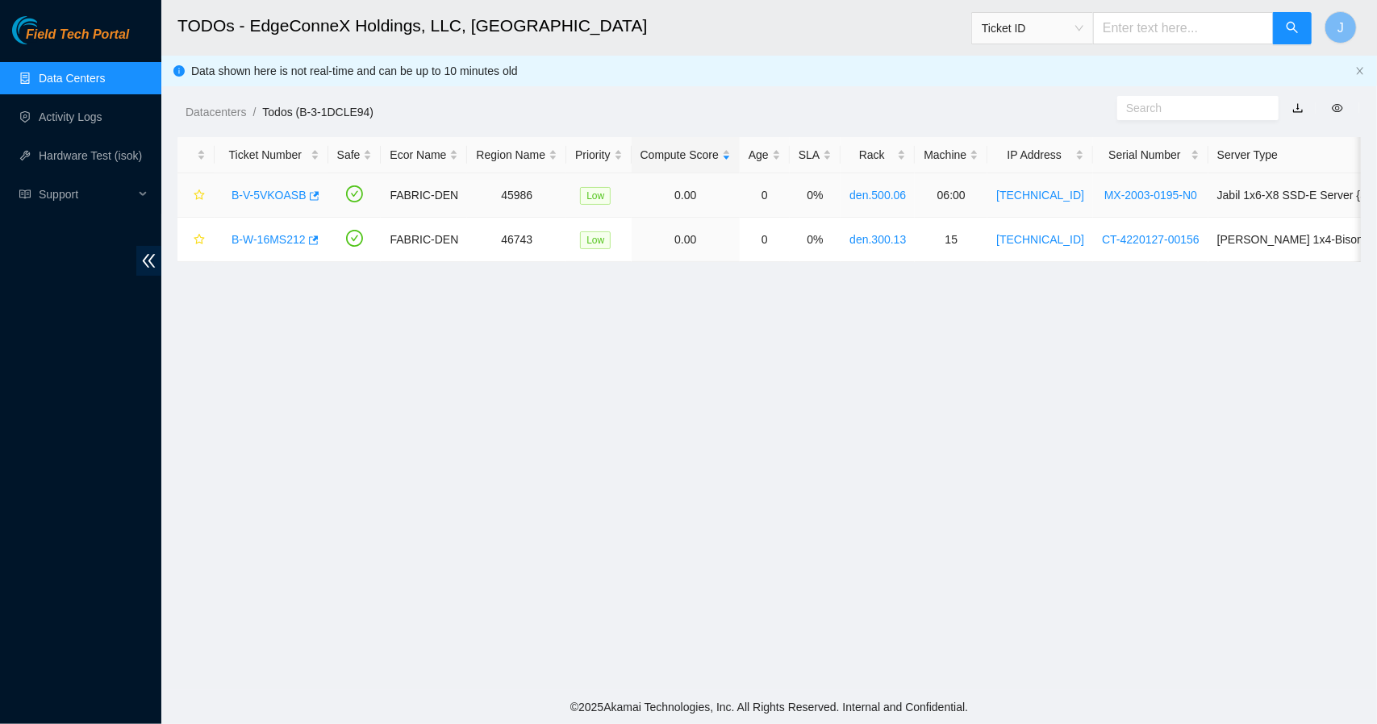
click at [273, 182] on div "B-V-5VKOASB" at bounding box center [271, 195] width 96 height 26
click at [269, 198] on link "B-V-5VKOASB" at bounding box center [269, 195] width 75 height 13
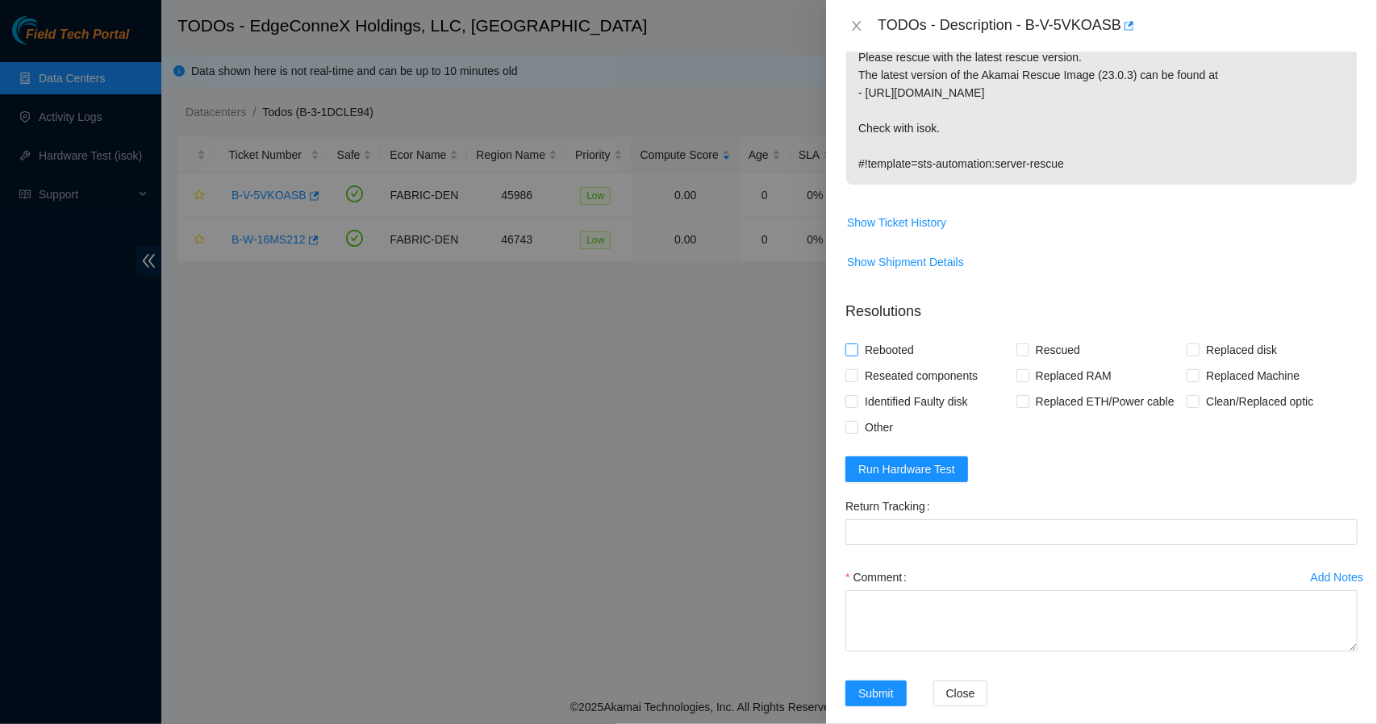
click at [859, 337] on span "Rebooted" at bounding box center [889, 350] width 62 height 26
click at [857, 344] on input "Rebooted" at bounding box center [850, 349] width 11 height 11
checkbox input "true"
click at [1017, 344] on input "Rescued" at bounding box center [1021, 349] width 11 height 11
checkbox input "true"
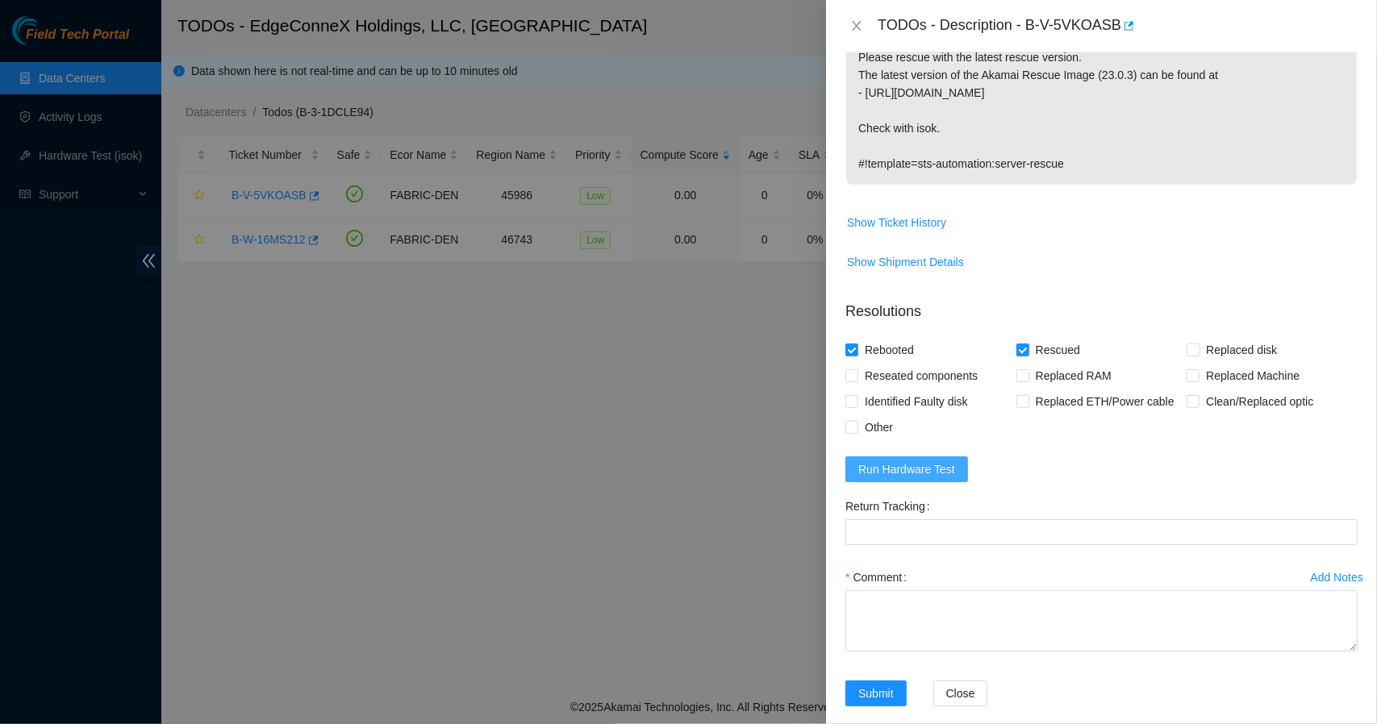
click at [937, 461] on span "Run Hardware Test" at bounding box center [906, 470] width 97 height 18
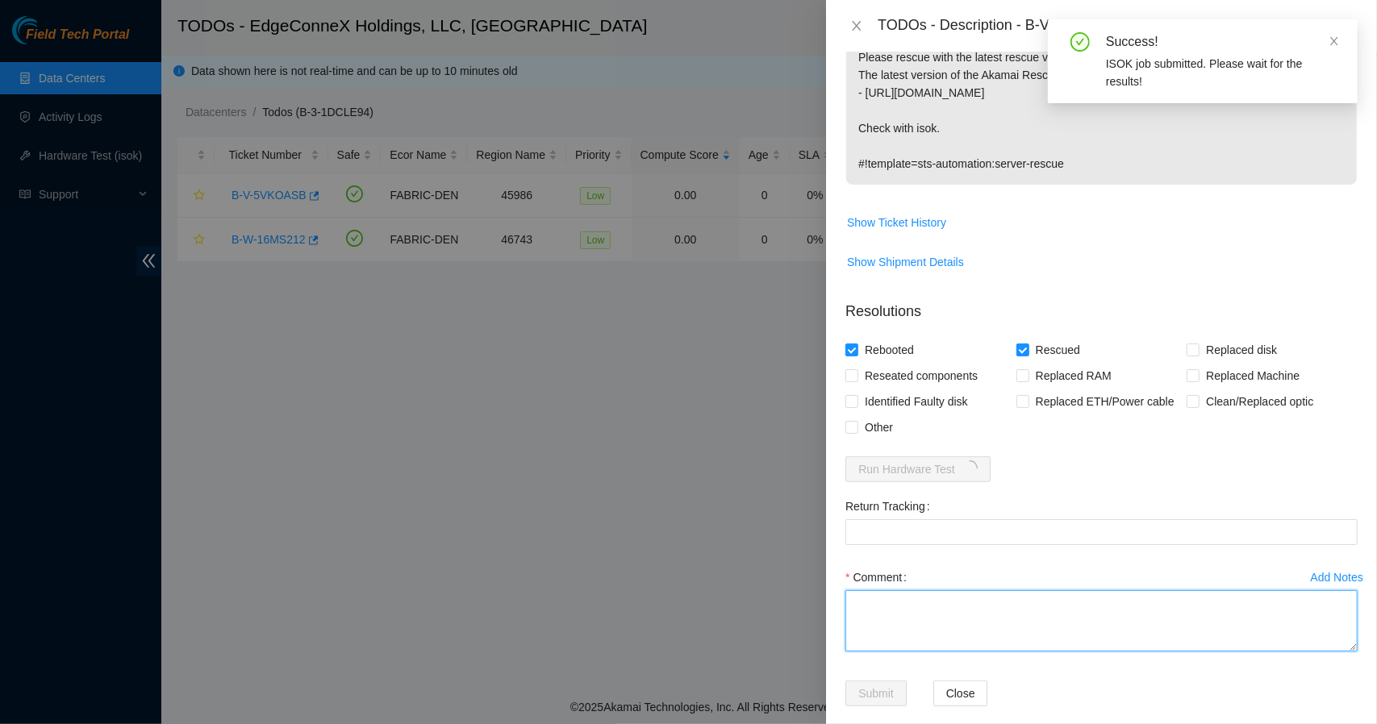
click at [978, 590] on textarea "Comment" at bounding box center [1101, 620] width 512 height 61
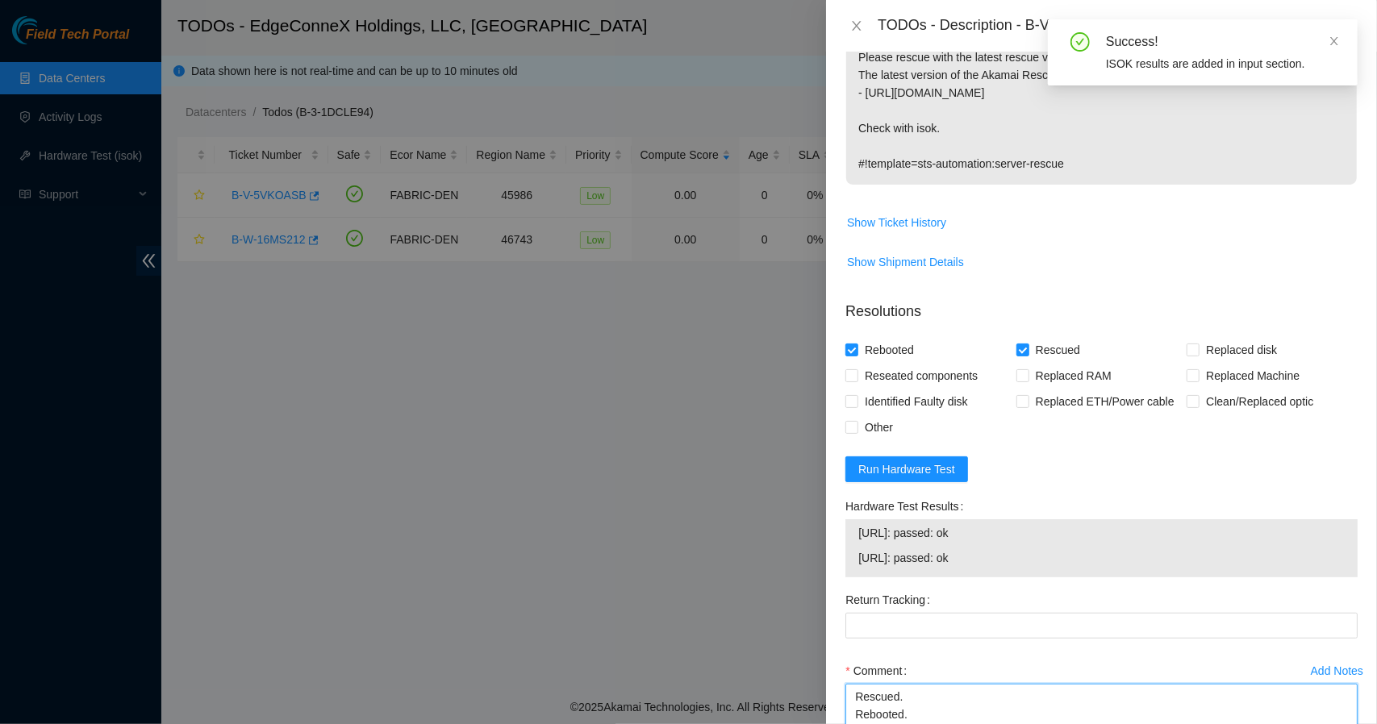
type textarea "Rescued. Rebooted."
click at [1371, 78] on body "Field Tech Portal Data Centers Activity Logs Hardware Test (isok) Support TODOs…" at bounding box center [688, 362] width 1377 height 724
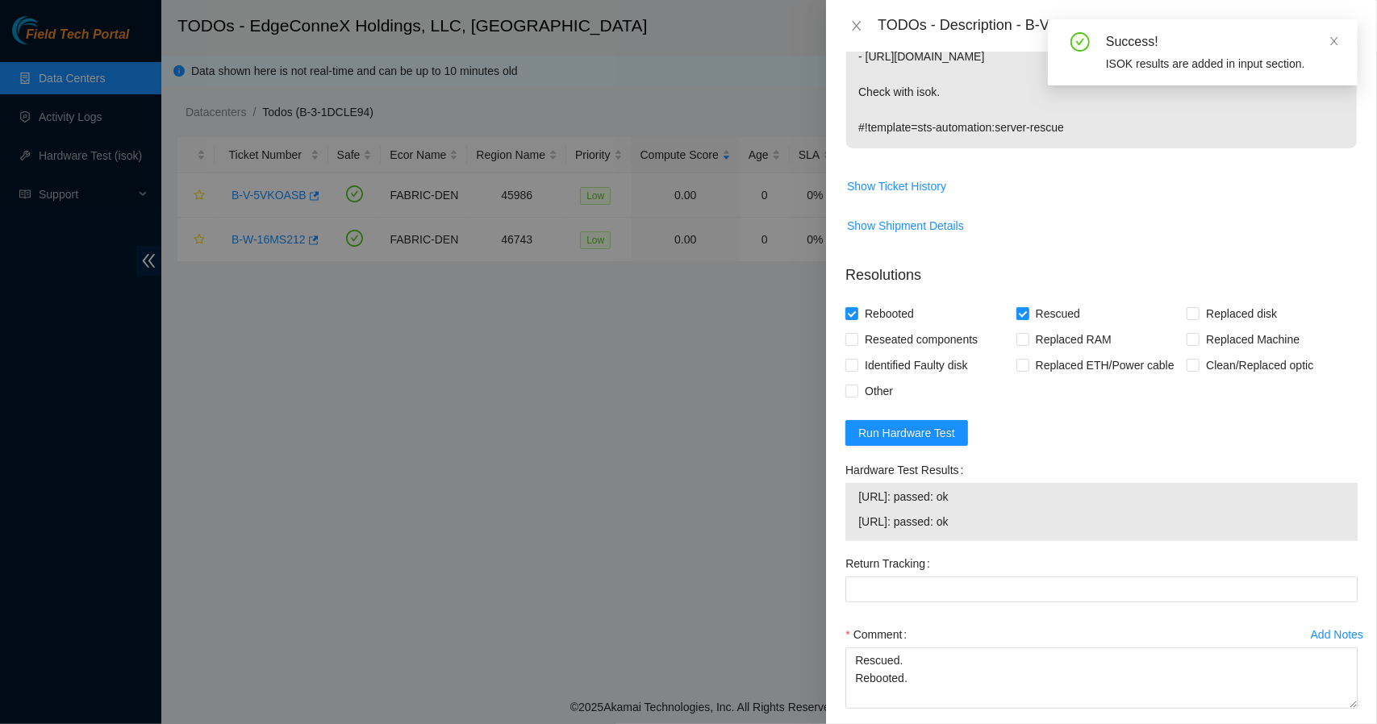
scroll to position [438, 0]
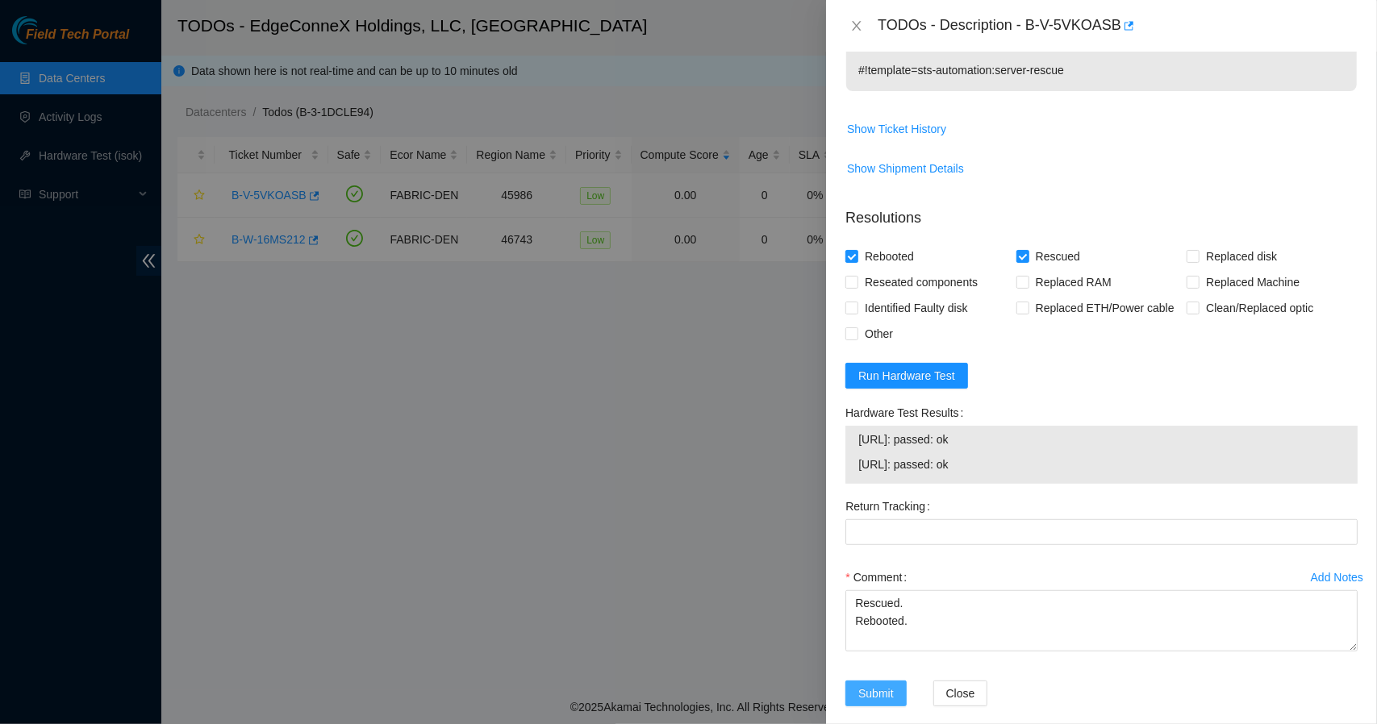
click at [889, 681] on button "Submit" at bounding box center [875, 694] width 61 height 26
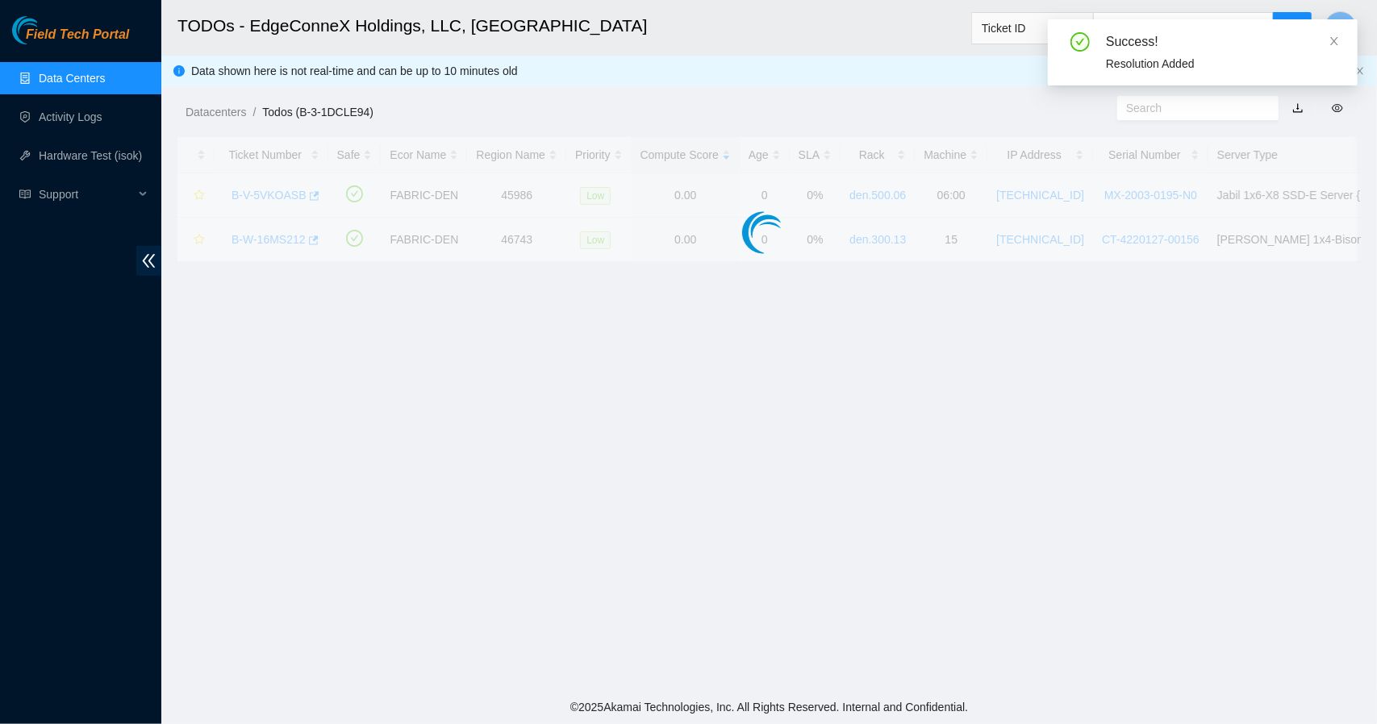
scroll to position [338, 0]
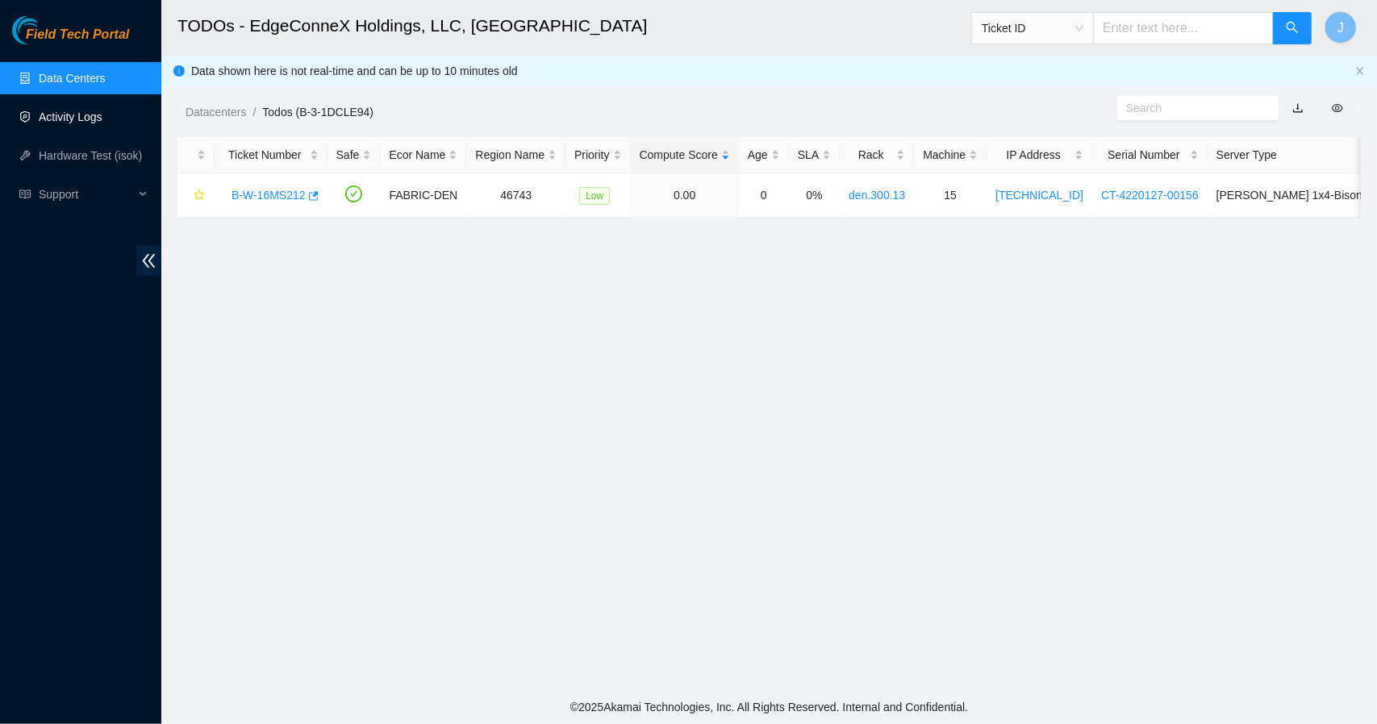
click at [76, 119] on link "Activity Logs" at bounding box center [71, 117] width 64 height 13
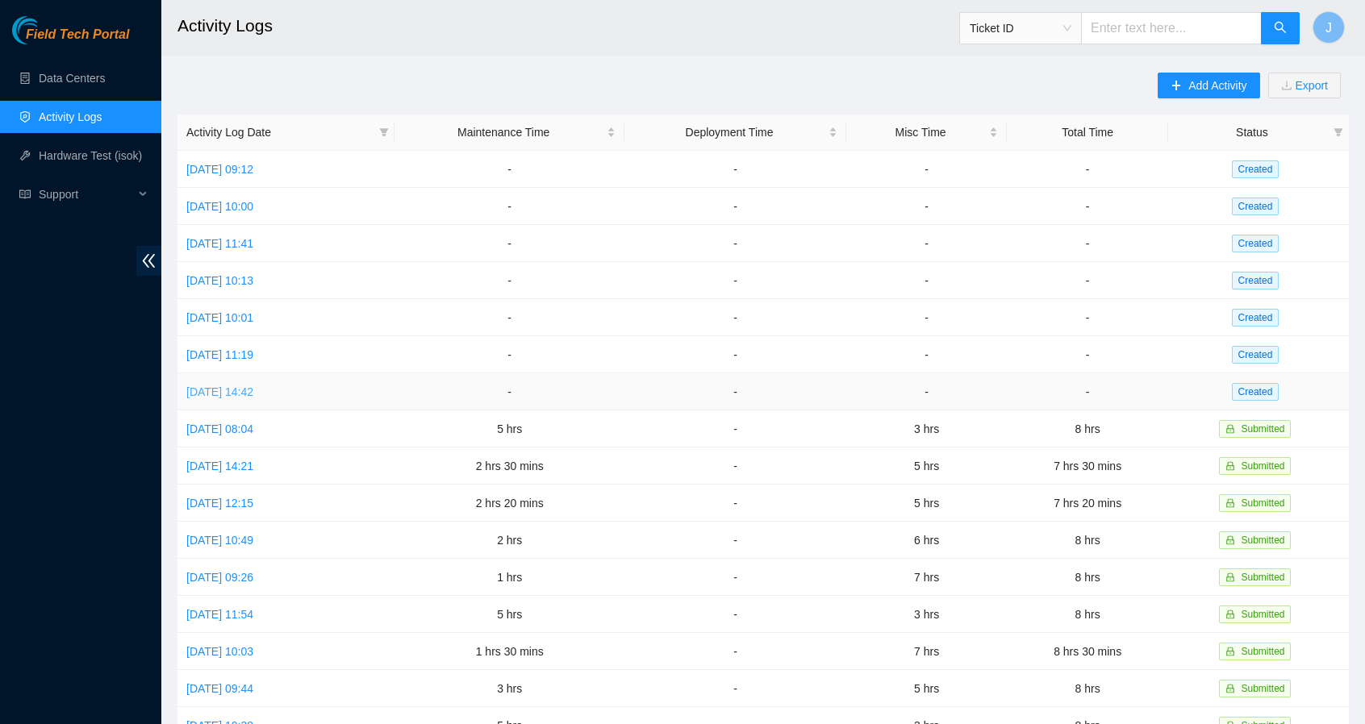
click at [253, 386] on link "[DATE] 14:42" at bounding box center [219, 392] width 67 height 13
